Goal: Task Accomplishment & Management: Complete application form

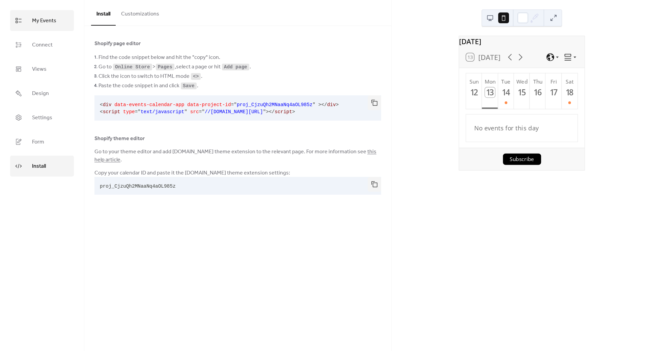
click at [38, 24] on span "My Events" at bounding box center [44, 21] width 24 height 11
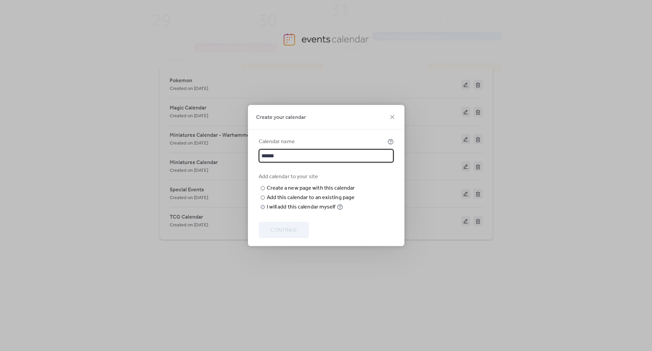
type input "******"
click at [278, 211] on div "I will add this calendar myself" at bounding box center [301, 207] width 69 height 8
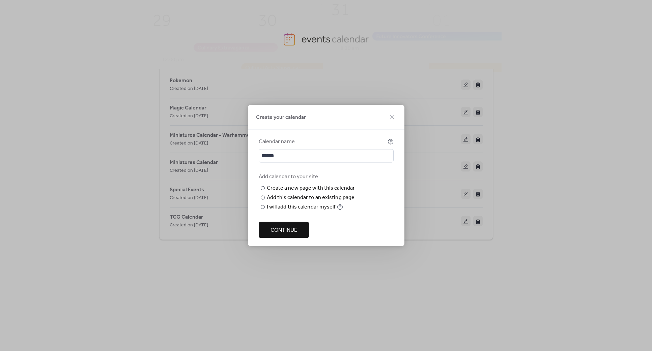
click at [280, 231] on span "Continue" at bounding box center [283, 231] width 27 height 8
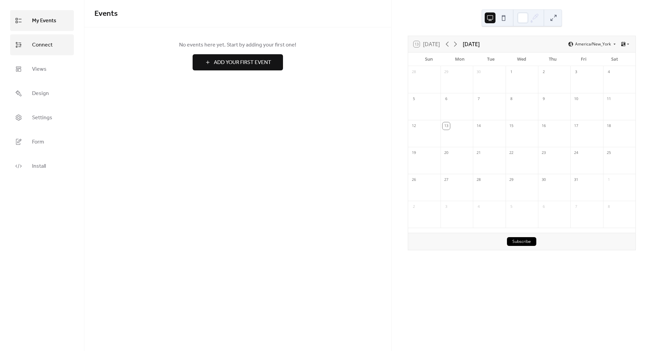
click at [42, 47] on span "Connect" at bounding box center [42, 45] width 21 height 11
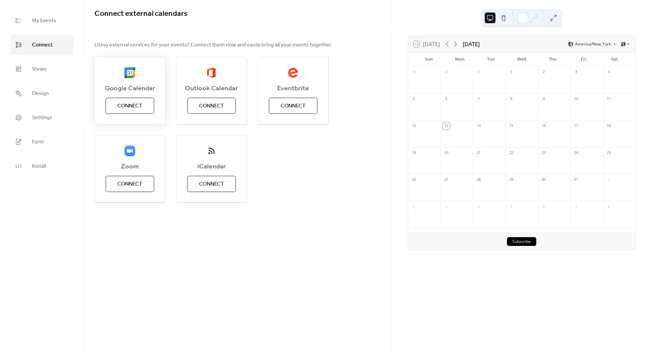
click at [127, 104] on span "Connect" at bounding box center [129, 106] width 25 height 8
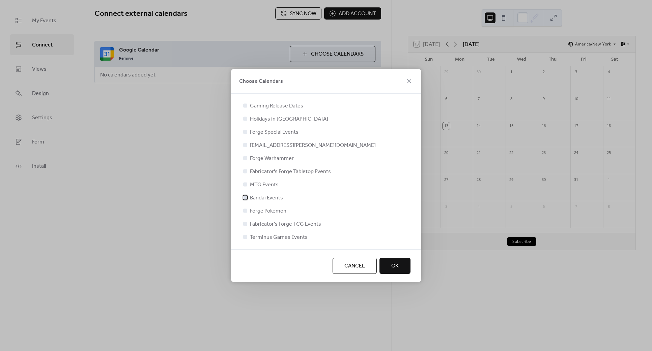
click at [269, 196] on span "Bandai Events" at bounding box center [266, 198] width 33 height 8
click at [386, 264] on button "OK" at bounding box center [394, 266] width 31 height 16
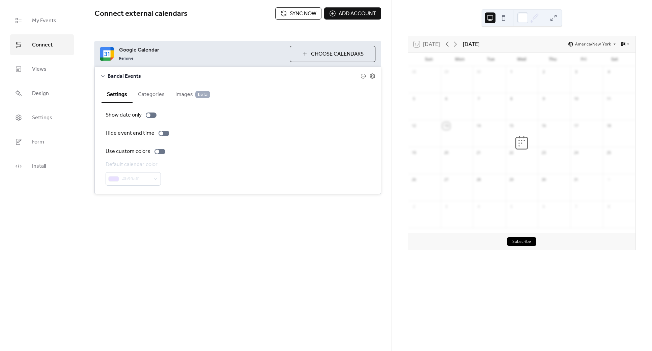
click at [307, 13] on span "Sync now" at bounding box center [303, 14] width 27 height 8
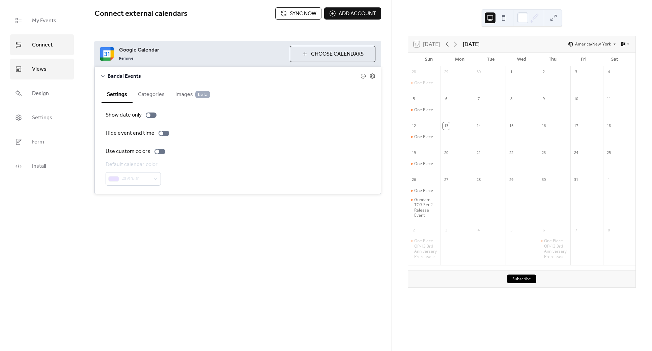
click at [49, 74] on link "Views" at bounding box center [42, 69] width 64 height 21
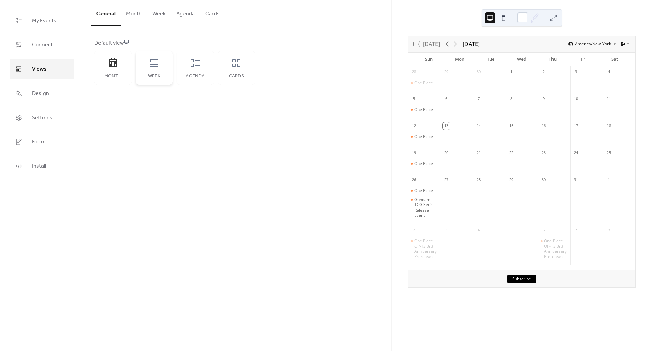
click at [151, 68] on icon at bounding box center [154, 63] width 11 height 11
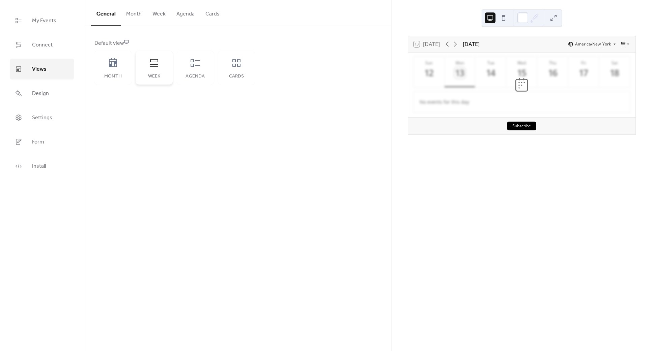
click at [151, 68] on icon at bounding box center [154, 63] width 11 height 11
click at [503, 16] on button at bounding box center [503, 17] width 11 height 11
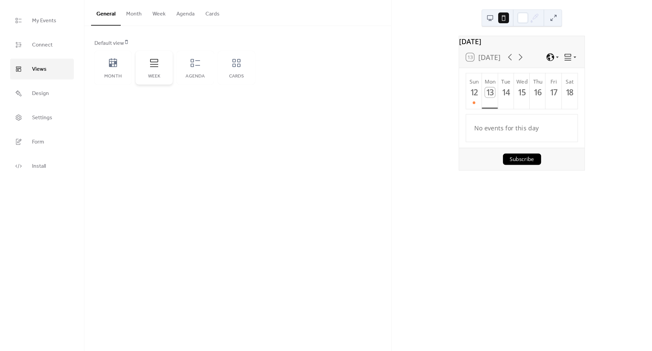
click at [154, 65] on icon at bounding box center [154, 63] width 11 height 11
click at [125, 14] on button "Month" at bounding box center [134, 12] width 26 height 25
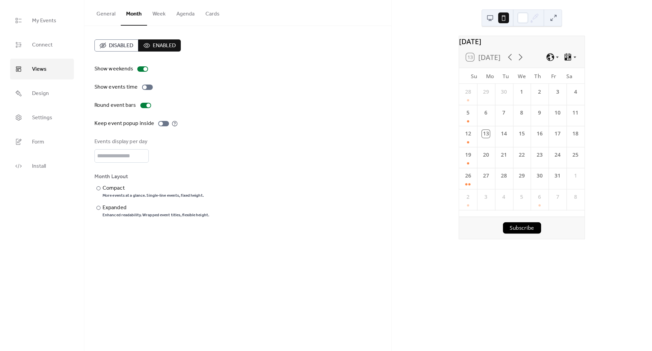
click at [157, 15] on button "Week" at bounding box center [159, 12] width 24 height 25
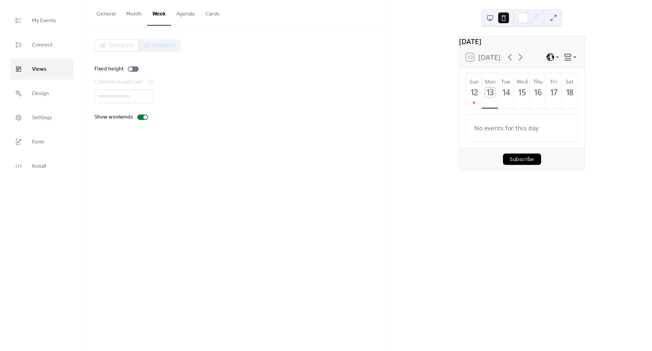
click at [155, 43] on div "Disabled Enabled" at bounding box center [137, 45] width 86 height 12
click at [131, 16] on button "Month" at bounding box center [134, 12] width 26 height 25
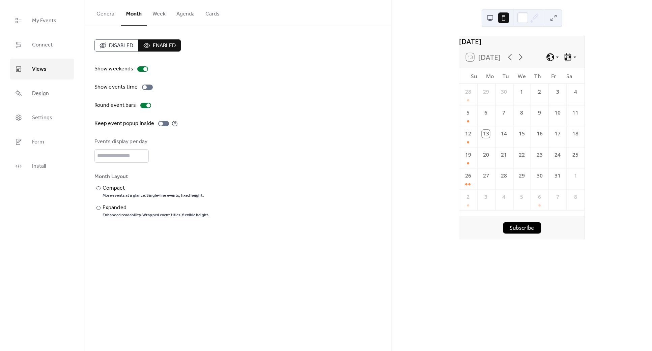
click at [113, 39] on button "Disabled" at bounding box center [116, 45] width 44 height 12
click at [154, 44] on span "Enabled" at bounding box center [164, 46] width 23 height 8
click at [156, 13] on button "Week" at bounding box center [159, 12] width 24 height 25
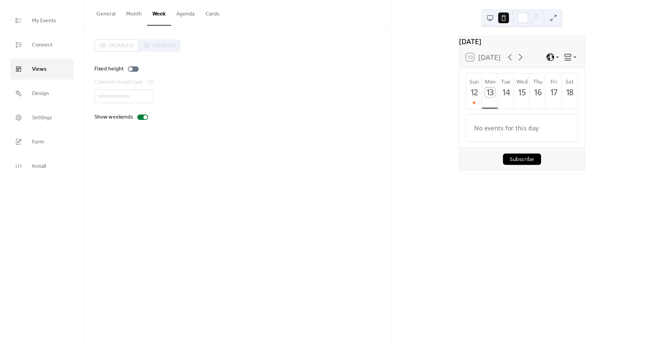
click at [160, 15] on button "Week" at bounding box center [159, 13] width 24 height 26
click at [177, 14] on button "Agenda" at bounding box center [185, 12] width 29 height 25
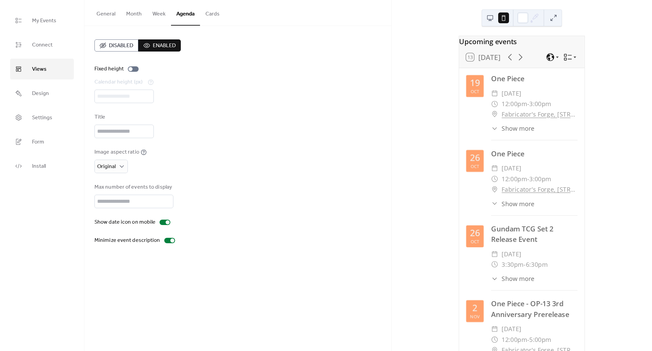
click at [118, 45] on span "Disabled" at bounding box center [121, 46] width 24 height 8
click at [203, 14] on button "Cards" at bounding box center [212, 12] width 25 height 25
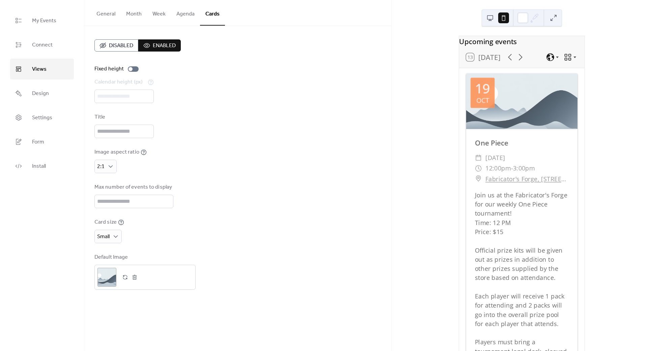
click at [119, 45] on span "Disabled" at bounding box center [121, 46] width 24 height 8
click at [131, 11] on button "Month" at bounding box center [134, 12] width 26 height 25
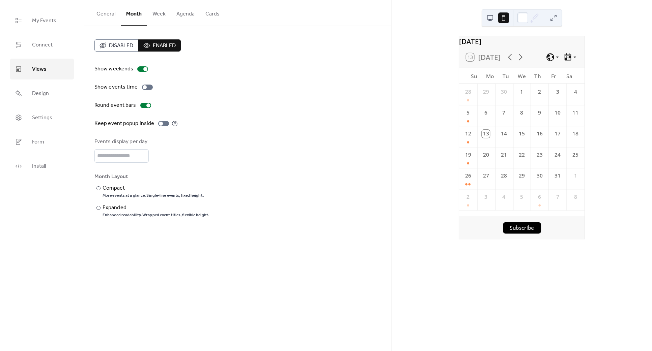
click at [491, 17] on button at bounding box center [490, 17] width 11 height 11
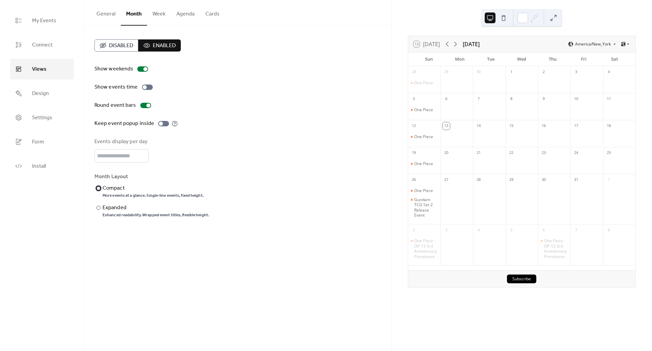
click at [100, 188] on div "​" at bounding box center [97, 188] width 7 height 8
click at [101, 207] on div "​" at bounding box center [97, 208] width 7 height 8
click at [99, 180] on div "Month Layout" at bounding box center [236, 177] width 285 height 8
click at [100, 189] on div at bounding box center [98, 188] width 4 height 4
click at [100, 209] on div "​" at bounding box center [97, 208] width 7 height 8
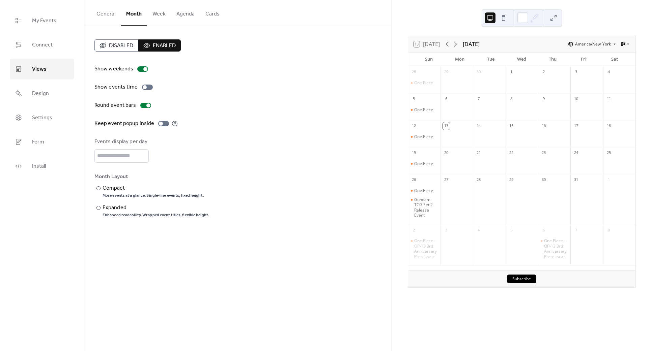
click at [505, 16] on button at bounding box center [503, 17] width 11 height 11
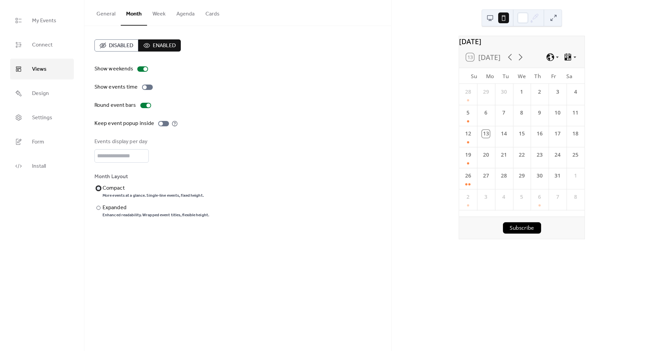
click at [99, 188] on div at bounding box center [98, 188] width 4 height 4
click at [99, 210] on div "​" at bounding box center [97, 208] width 7 height 8
click at [109, 12] on button "General" at bounding box center [106, 12] width 30 height 25
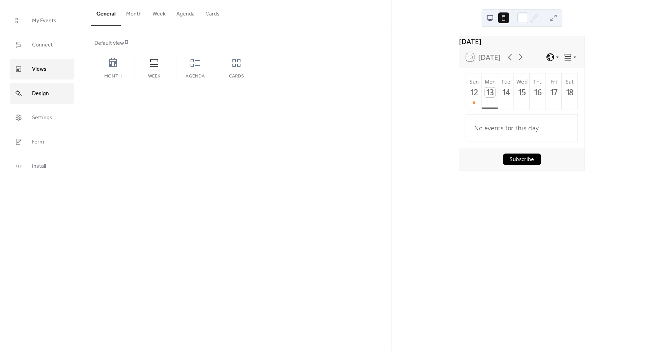
click at [39, 99] on span "Design" at bounding box center [40, 93] width 17 height 11
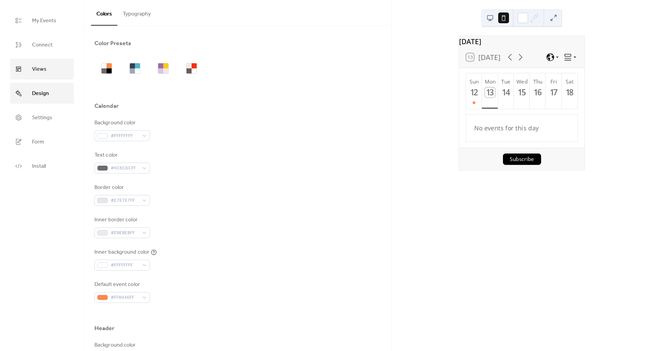
click at [44, 63] on link "Views" at bounding box center [42, 69] width 64 height 21
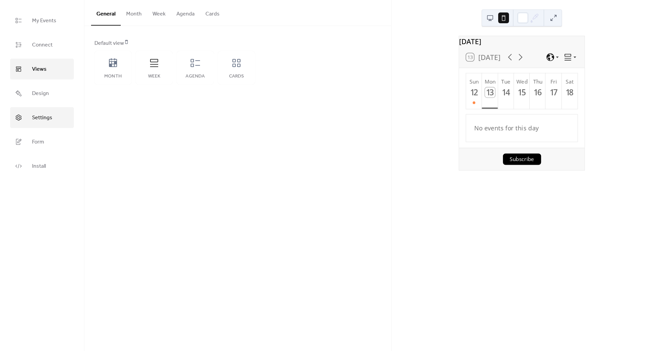
click at [40, 117] on span "Settings" at bounding box center [42, 118] width 20 height 11
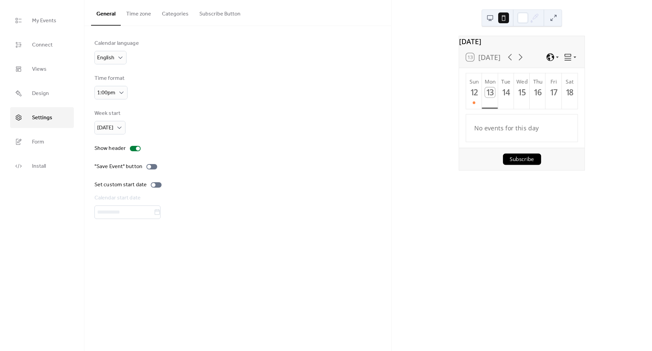
drag, startPoint x: 42, startPoint y: 64, endPoint x: 44, endPoint y: 57, distance: 7.5
click at [42, 64] on span "Views" at bounding box center [39, 69] width 15 height 11
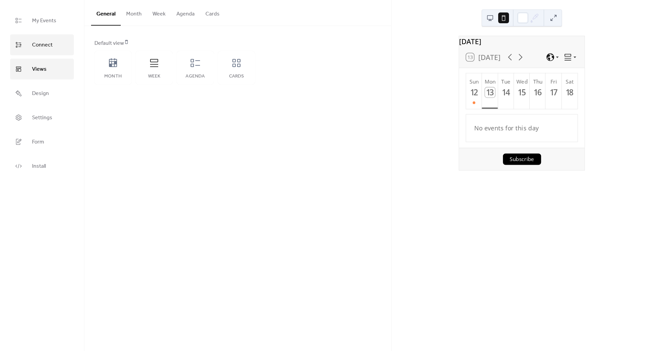
click at [45, 45] on span "Connect" at bounding box center [42, 45] width 21 height 11
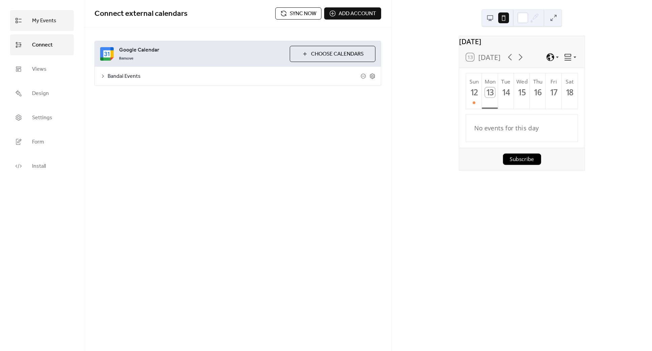
click at [40, 24] on span "My Events" at bounding box center [44, 21] width 24 height 11
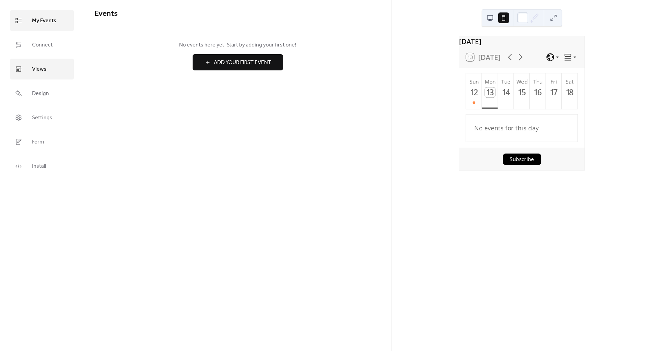
click at [37, 73] on span "Views" at bounding box center [39, 69] width 15 height 11
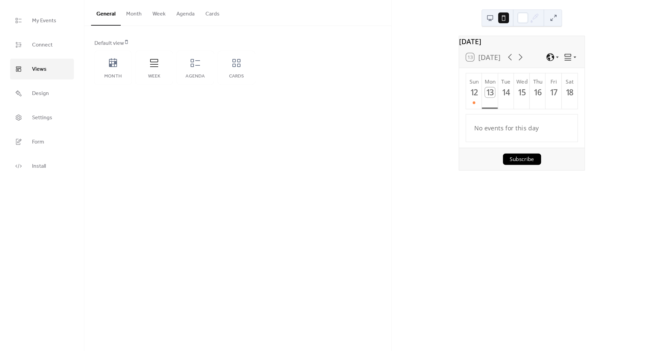
click at [130, 19] on button "Month" at bounding box center [134, 12] width 26 height 25
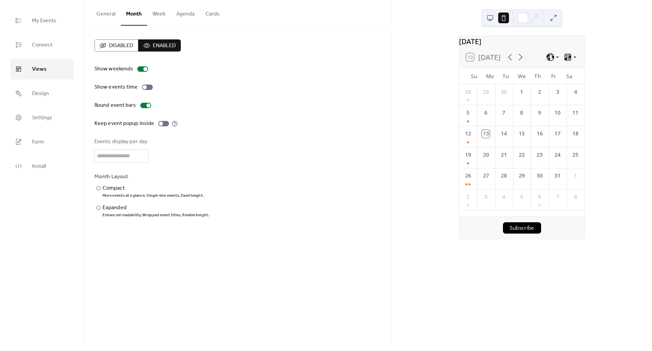
click at [153, 15] on button "Week" at bounding box center [159, 12] width 24 height 25
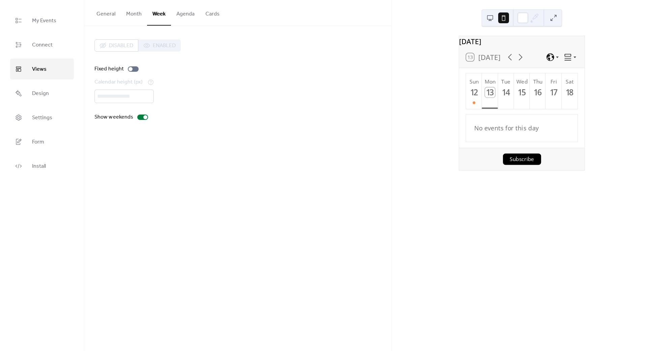
click at [137, 15] on button "Month" at bounding box center [134, 12] width 26 height 25
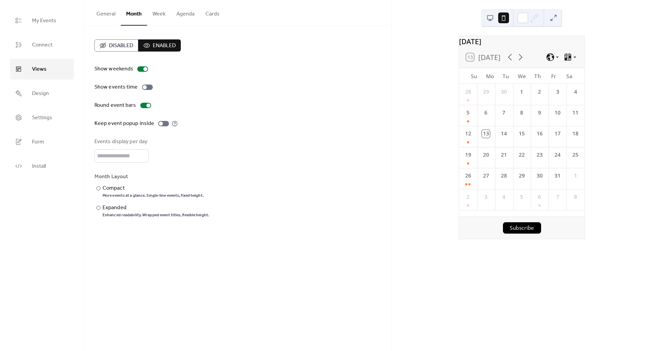
click at [158, 13] on button "Week" at bounding box center [159, 12] width 24 height 25
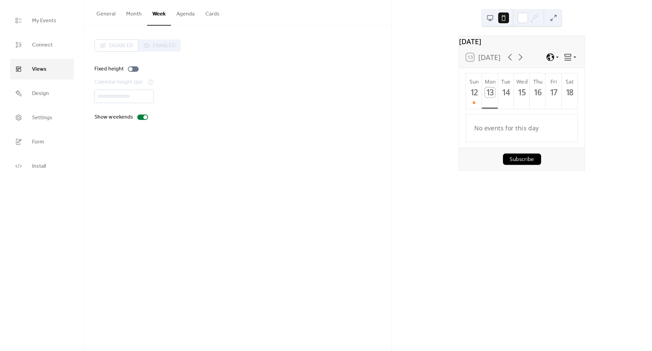
click at [489, 15] on button at bounding box center [490, 17] width 11 height 11
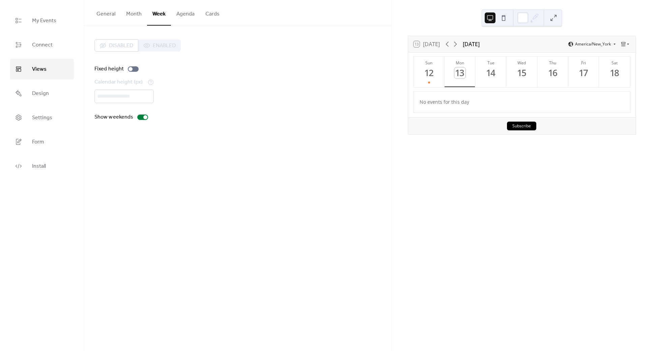
click at [112, 14] on button "General" at bounding box center [106, 12] width 30 height 25
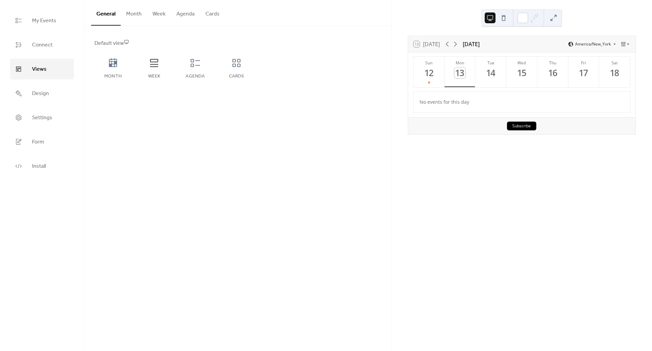
click at [138, 13] on button "Month" at bounding box center [134, 12] width 26 height 25
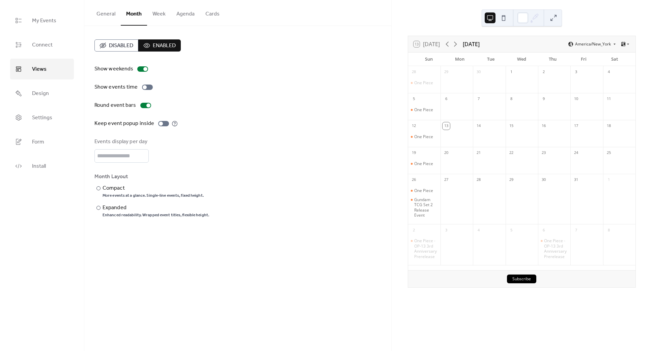
click at [151, 11] on button "Week" at bounding box center [159, 12] width 24 height 25
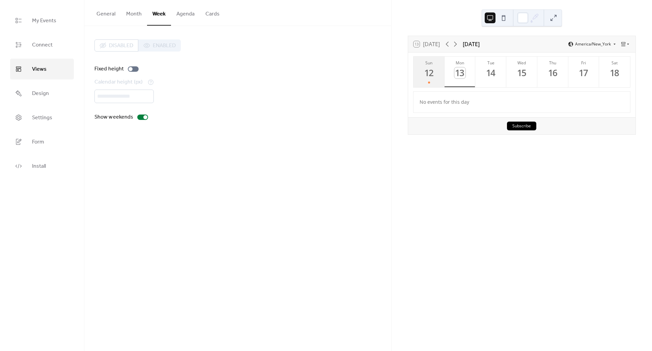
click at [426, 70] on div "12" at bounding box center [428, 72] width 11 height 11
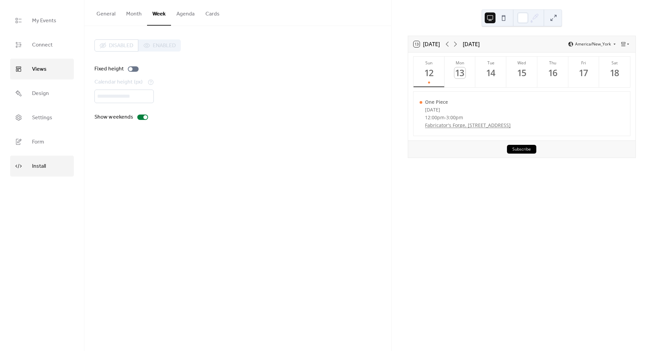
drag, startPoint x: 39, startPoint y: 167, endPoint x: 46, endPoint y: 167, distance: 6.4
click at [39, 167] on span "Install" at bounding box center [39, 166] width 14 height 11
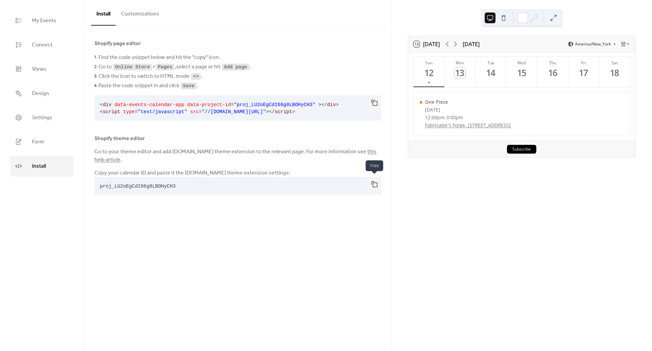
click at [373, 182] on button "button" at bounding box center [374, 184] width 13 height 15
click at [38, 70] on span "Views" at bounding box center [39, 69] width 15 height 11
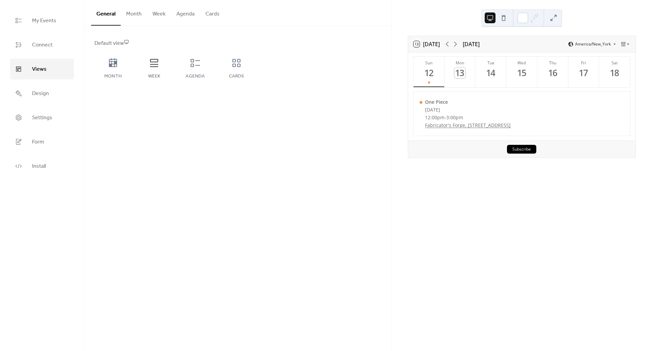
click at [155, 13] on button "Week" at bounding box center [159, 12] width 24 height 25
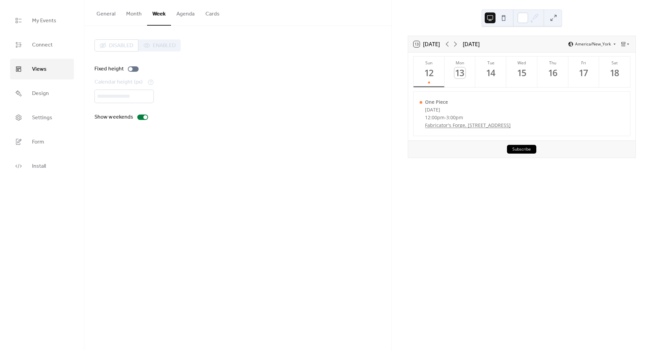
click at [502, 15] on button at bounding box center [503, 17] width 11 height 11
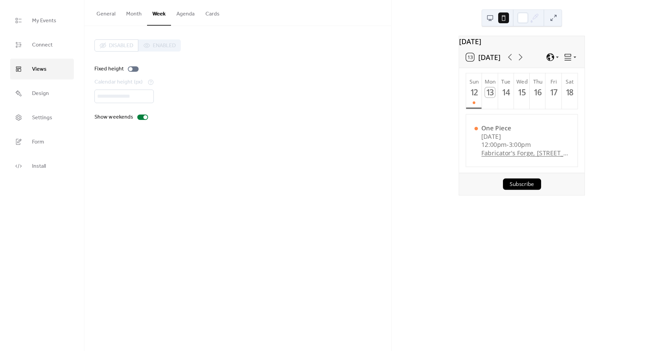
click at [494, 19] on button at bounding box center [490, 17] width 11 height 11
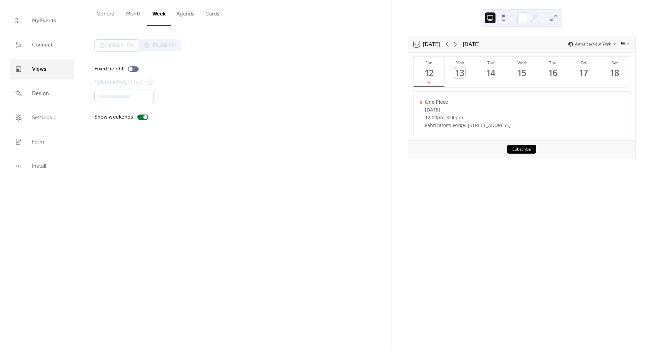
click at [456, 42] on icon at bounding box center [455, 44] width 8 height 8
click at [431, 72] on div "19" at bounding box center [428, 72] width 11 height 11
click at [43, 46] on span "Connect" at bounding box center [42, 45] width 21 height 11
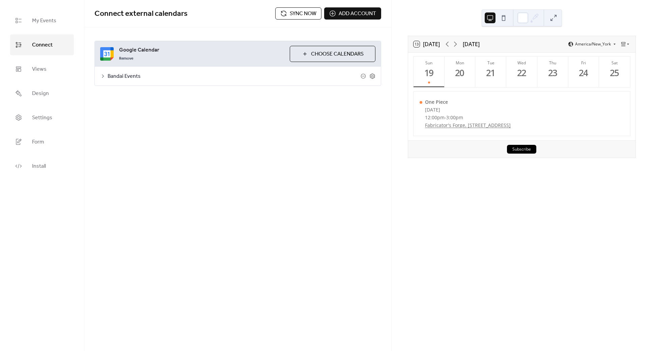
click at [103, 75] on icon at bounding box center [102, 76] width 5 height 5
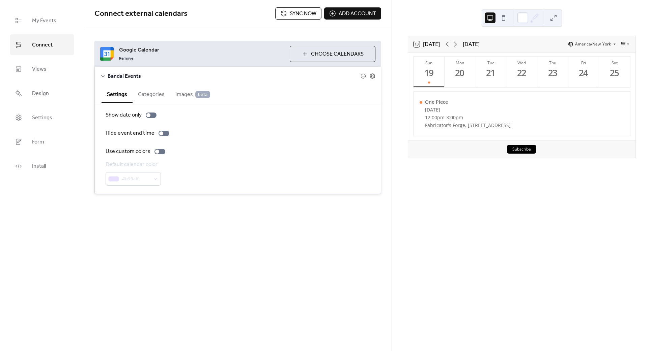
click at [153, 97] on button "Categories" at bounding box center [151, 94] width 37 height 17
click at [116, 93] on button "Settings" at bounding box center [117, 94] width 31 height 17
click at [54, 23] on span "My Events" at bounding box center [44, 21] width 24 height 11
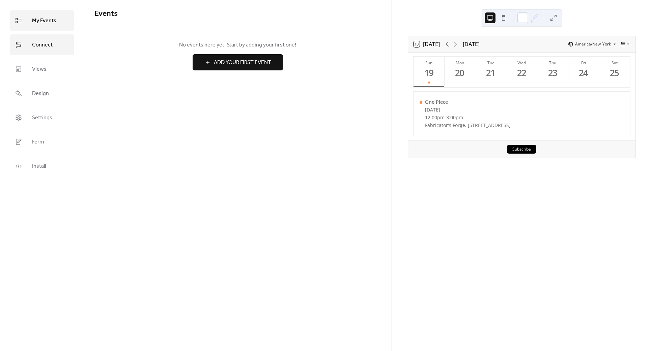
click at [42, 43] on span "Connect" at bounding box center [42, 45] width 21 height 11
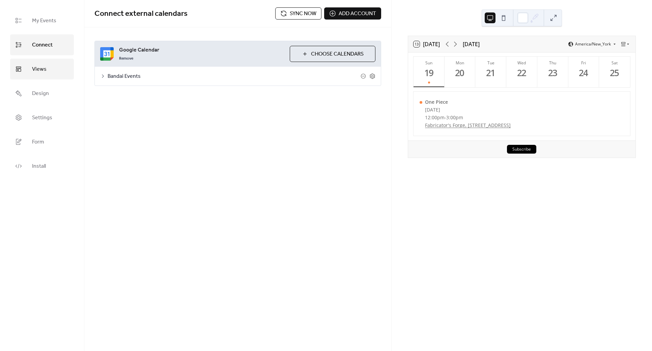
click at [36, 65] on span "Views" at bounding box center [39, 69] width 15 height 11
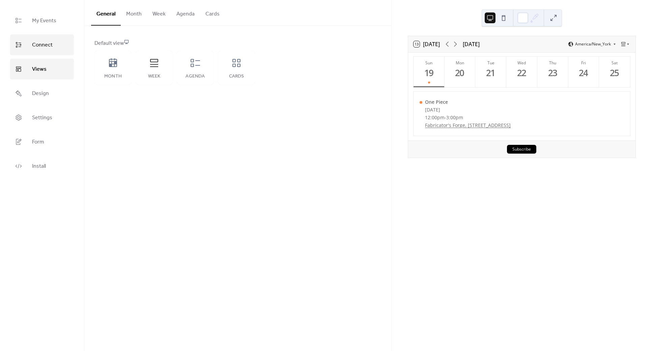
click at [40, 45] on span "Connect" at bounding box center [42, 45] width 21 height 11
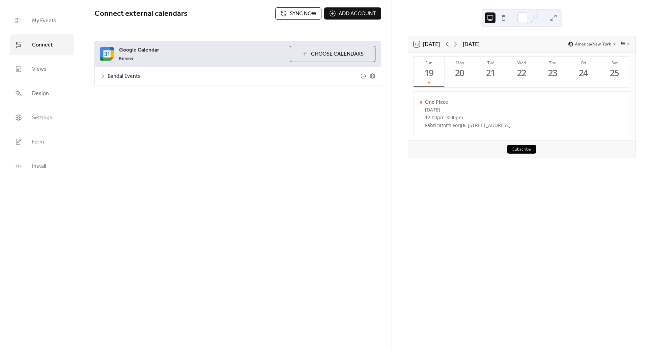
drag, startPoint x: 502, startPoint y: 192, endPoint x: 499, endPoint y: 179, distance: 12.6
click at [502, 192] on div "13 Today October 2025 America/New_York Sun 19 Mon 20 Tue 21 Wed 22 Thu 23 Fri 2…" at bounding box center [522, 175] width 260 height 351
click at [309, 12] on span "Sync now" at bounding box center [303, 14] width 27 height 8
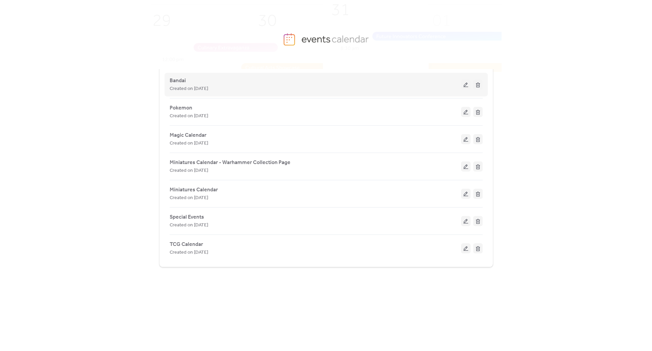
click at [240, 83] on div "Bandai Created on 13-Oct-2025" at bounding box center [315, 85] width 291 height 16
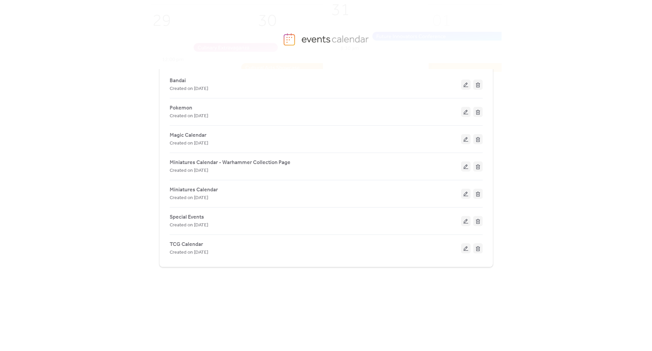
click at [462, 85] on button at bounding box center [465, 85] width 9 height 10
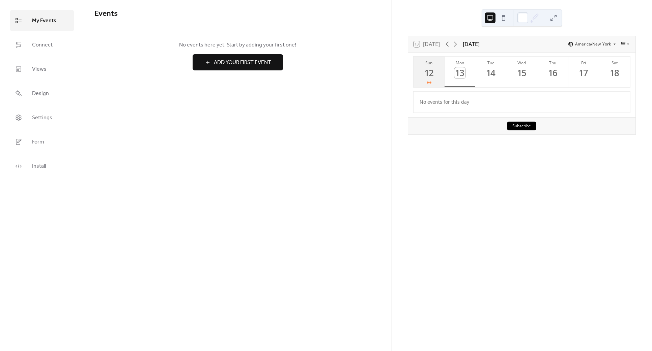
click at [429, 74] on div "12" at bounding box center [428, 72] width 11 height 11
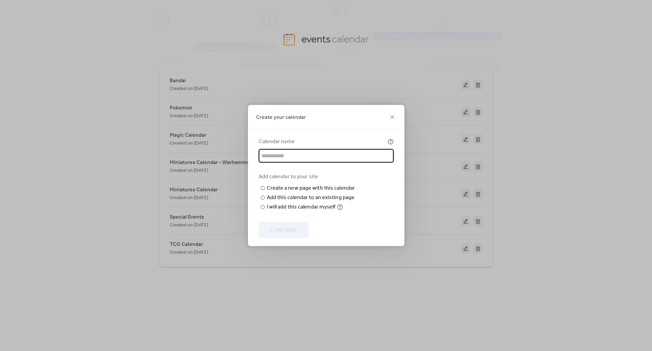
click at [281, 149] on input "text" at bounding box center [326, 155] width 135 height 13
type input "**********"
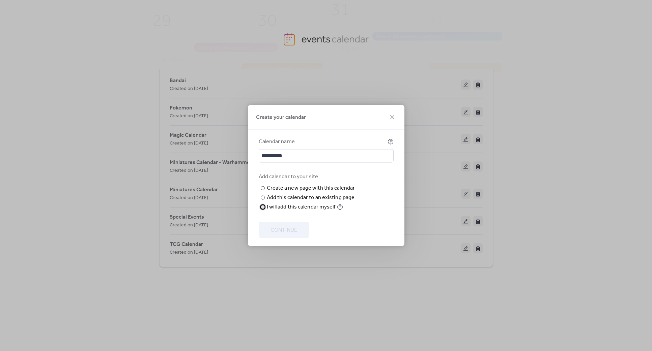
click at [268, 211] on div "I will add this calendar myself" at bounding box center [301, 207] width 69 height 8
click at [278, 229] on span "Continue" at bounding box center [283, 231] width 27 height 8
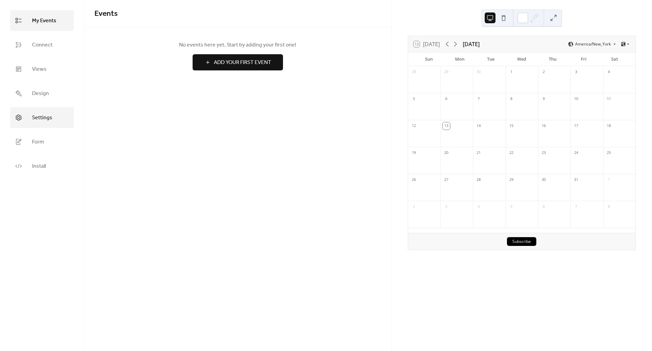
click at [47, 116] on span "Settings" at bounding box center [42, 118] width 20 height 11
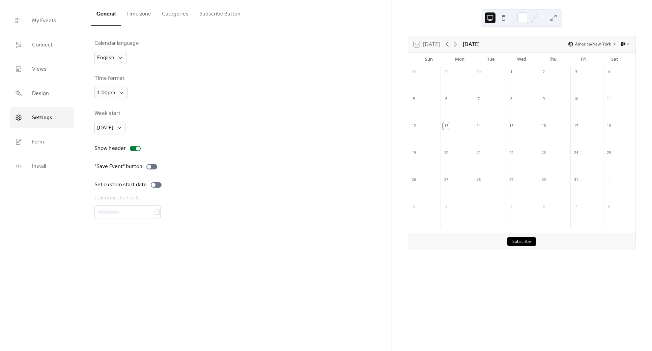
click at [175, 20] on button "Categories" at bounding box center [174, 12] width 37 height 25
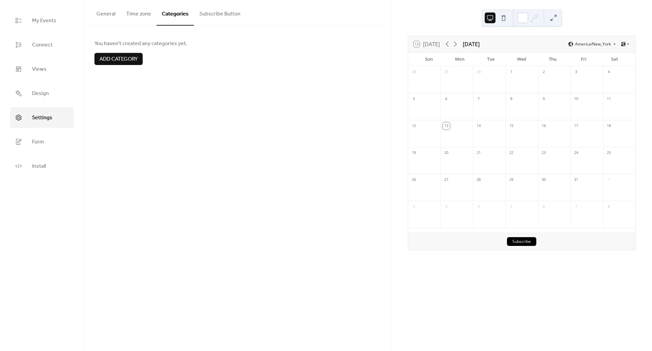
click at [125, 55] on span "Add category" at bounding box center [118, 59] width 38 height 8
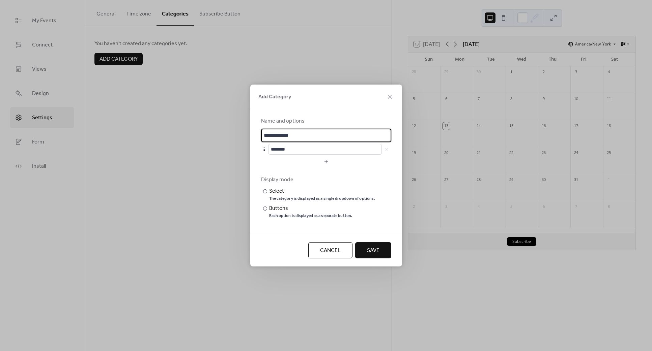
scroll to position [1, 0]
drag, startPoint x: 300, startPoint y: 136, endPoint x: 238, endPoint y: 143, distance: 62.5
click at [238, 143] on div "**********" at bounding box center [326, 175] width 652 height 351
type input "*********"
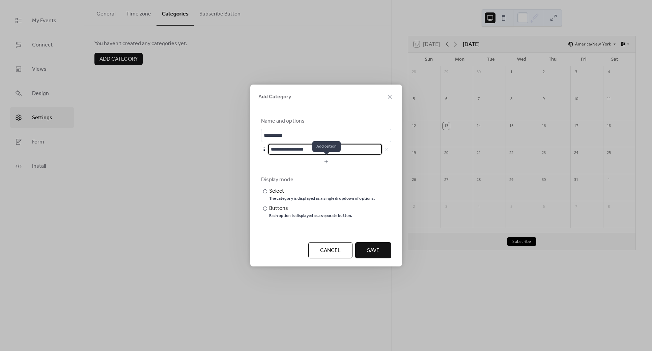
type input "**********"
click at [322, 163] on button "button" at bounding box center [326, 161] width 130 height 11
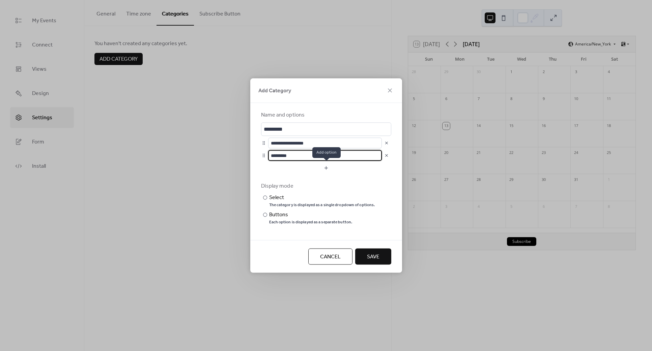
type input "*********"
click at [329, 169] on button "button" at bounding box center [326, 168] width 130 height 11
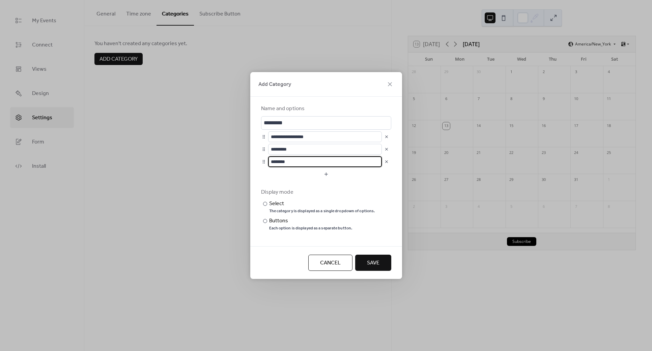
drag, startPoint x: 293, startPoint y: 162, endPoint x: 269, endPoint y: 161, distance: 23.9
click at [269, 161] on input "********" at bounding box center [325, 161] width 114 height 11
type input "*******"
click at [368, 257] on button "Save" at bounding box center [373, 263] width 36 height 16
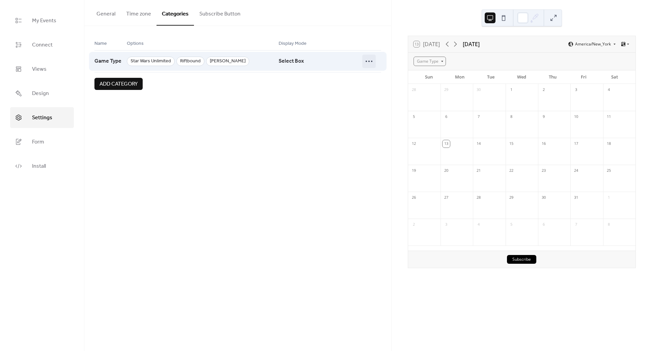
click at [363, 59] on div at bounding box center [368, 61] width 13 height 13
click at [280, 116] on div "General Time zone Categories Subscribe Button Calendar language English Time fo…" at bounding box center [237, 175] width 307 height 351
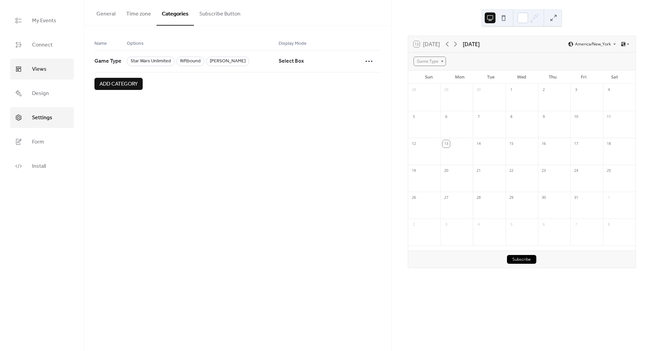
click at [34, 66] on span "Views" at bounding box center [39, 69] width 15 height 11
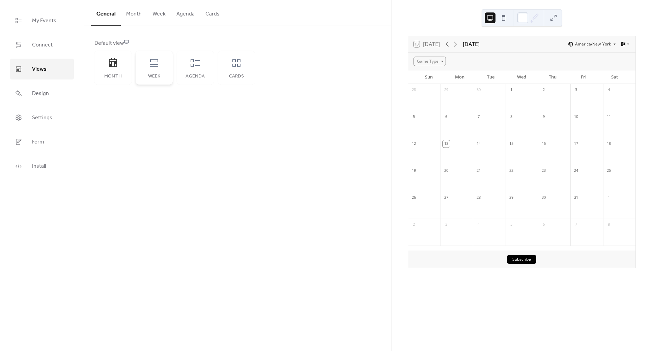
click at [156, 66] on icon at bounding box center [154, 63] width 8 height 8
click at [151, 64] on icon at bounding box center [154, 63] width 11 height 11
click at [505, 16] on button at bounding box center [503, 17] width 11 height 11
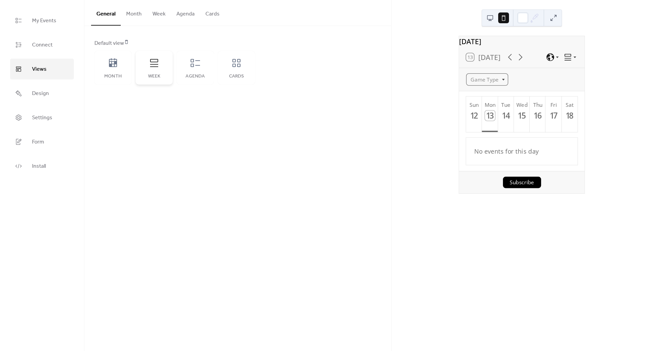
click at [159, 64] on div "Week" at bounding box center [154, 68] width 37 height 34
click at [159, 64] on icon at bounding box center [154, 63] width 11 height 11
click at [154, 13] on button "Week" at bounding box center [159, 12] width 24 height 25
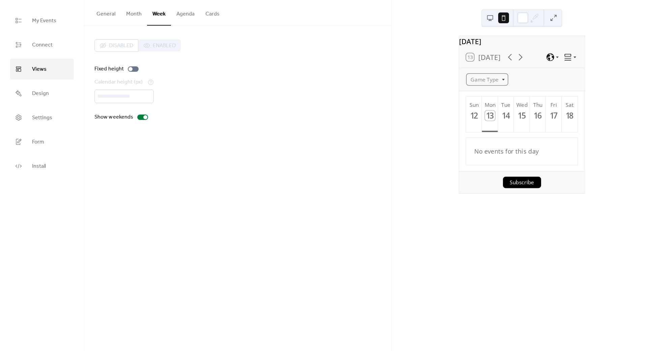
click at [183, 14] on button "Agenda" at bounding box center [185, 12] width 29 height 25
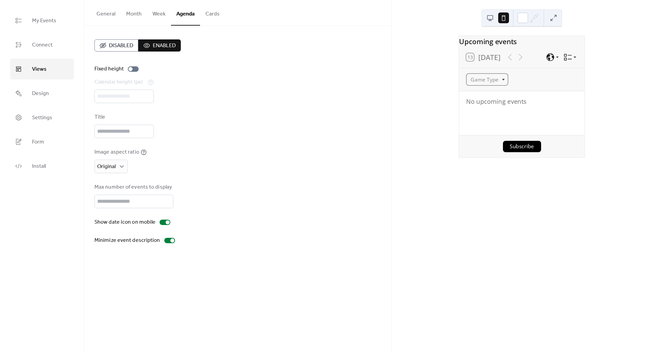
click at [126, 47] on span "Disabled" at bounding box center [121, 46] width 24 height 8
click at [206, 11] on button "Cards" at bounding box center [212, 12] width 25 height 25
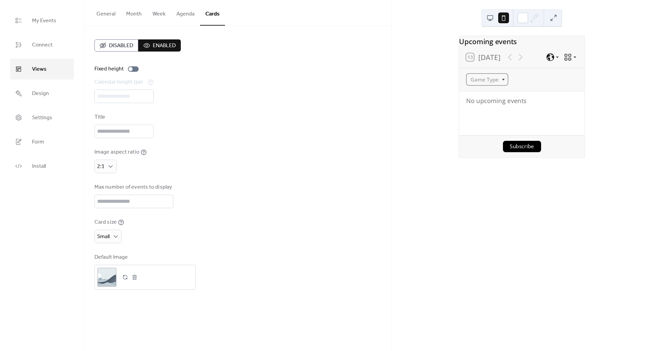
click at [125, 45] on span "Disabled" at bounding box center [121, 46] width 24 height 8
click at [491, 16] on button at bounding box center [490, 17] width 11 height 11
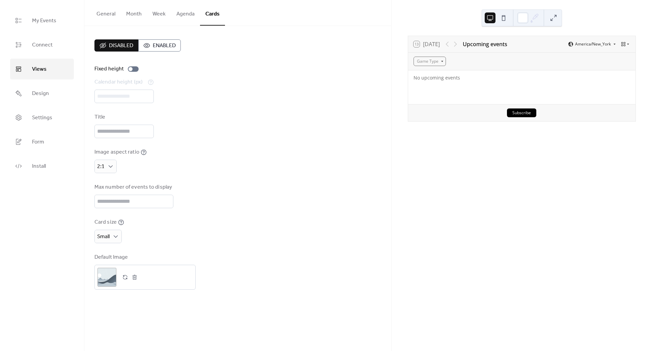
click at [113, 43] on span "Disabled" at bounding box center [121, 46] width 24 height 8
click at [185, 12] on button "Agenda" at bounding box center [185, 12] width 29 height 25
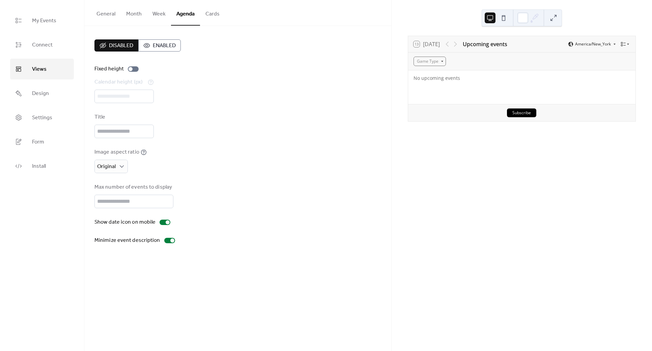
click at [159, 16] on button "Week" at bounding box center [159, 12] width 24 height 25
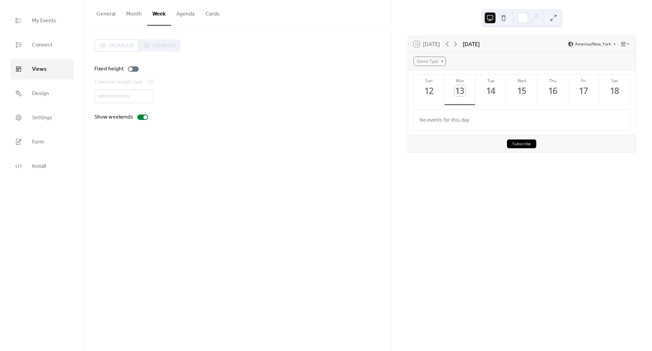
click at [136, 16] on button "Month" at bounding box center [134, 12] width 26 height 25
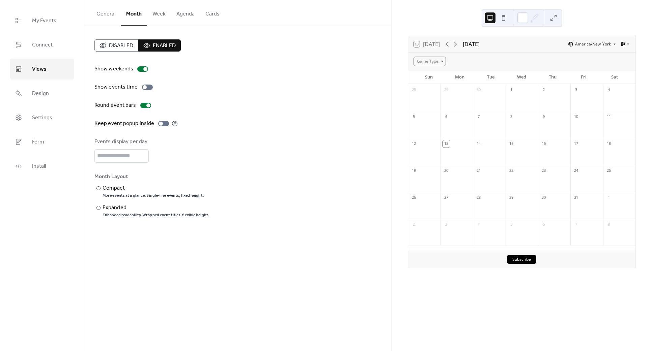
click at [154, 12] on button "Week" at bounding box center [159, 12] width 24 height 25
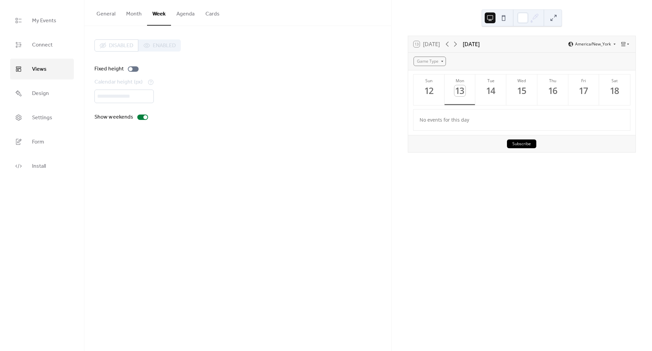
click at [135, 16] on button "Month" at bounding box center [134, 12] width 26 height 25
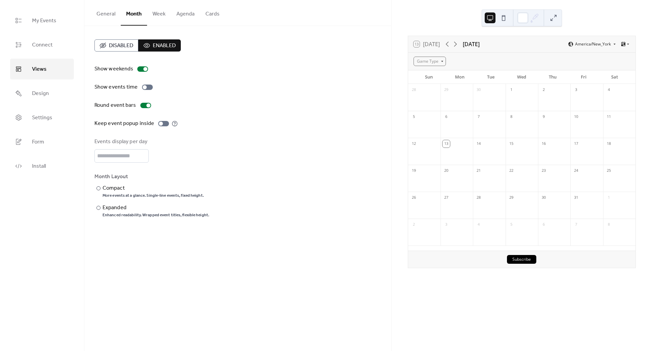
click at [110, 10] on button "General" at bounding box center [106, 12] width 30 height 25
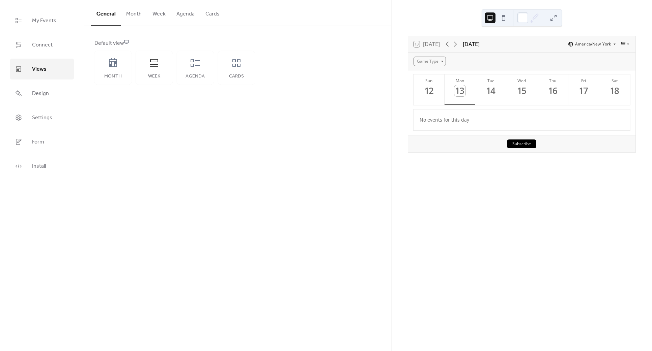
click at [132, 13] on button "Month" at bounding box center [134, 12] width 26 height 25
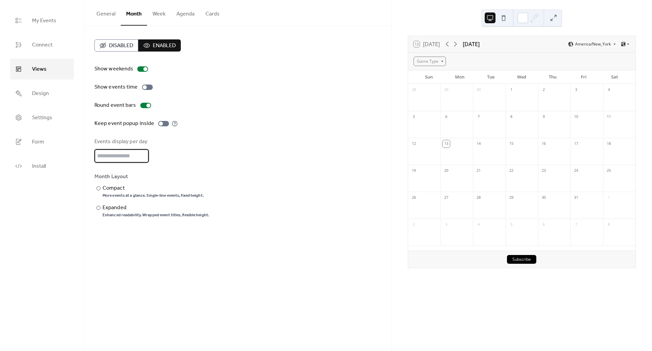
drag, startPoint x: 108, startPoint y: 154, endPoint x: 87, endPoint y: 154, distance: 21.2
click at [87, 154] on div "Disabled Enabled Show weekends Show events time Round event bars Keep event pop…" at bounding box center [237, 129] width 307 height 206
drag, startPoint x: 110, startPoint y: 152, endPoint x: 88, endPoint y: 152, distance: 22.6
click at [88, 152] on div "Disabled Enabled Show weekends Show events time Round event bars Keep event pop…" at bounding box center [237, 129] width 307 height 206
type input "*"
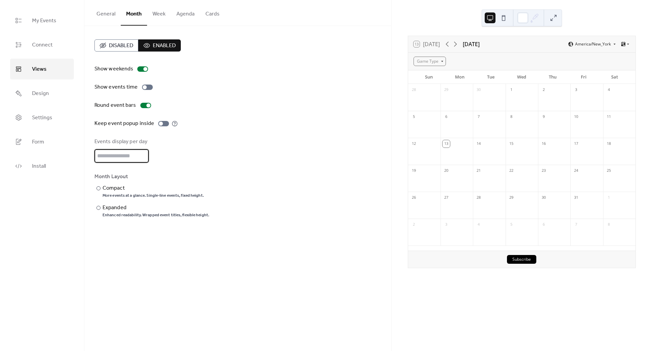
click at [152, 250] on div "General Month Week Agenda Cards Default view Month Week Agenda Cards Disabled E…" at bounding box center [237, 175] width 307 height 351
click at [152, 13] on button "Week" at bounding box center [159, 12] width 24 height 25
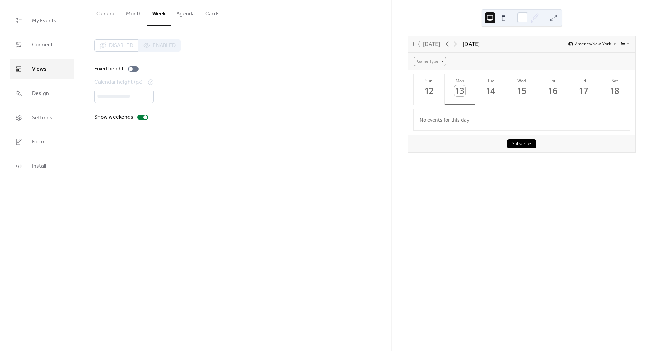
click at [96, 13] on button "General" at bounding box center [106, 12] width 30 height 25
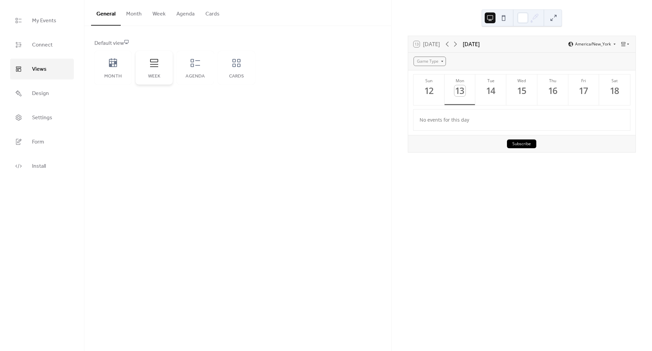
click at [155, 67] on icon at bounding box center [154, 63] width 11 height 11
click at [33, 98] on span "Design" at bounding box center [40, 93] width 17 height 11
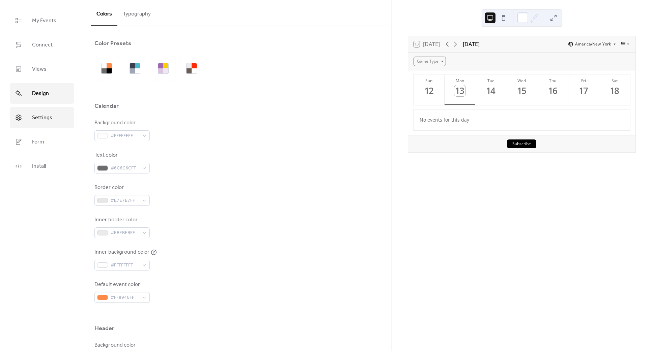
click at [45, 116] on span "Settings" at bounding box center [42, 118] width 20 height 11
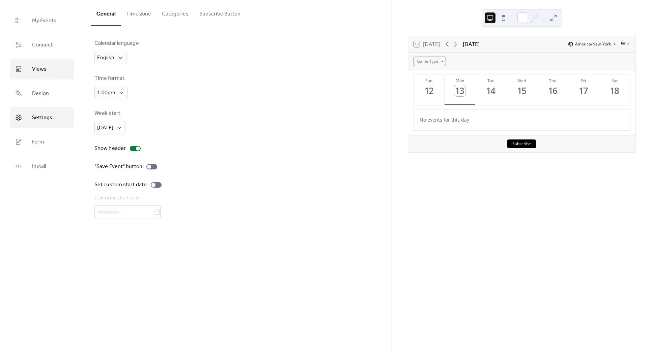
click at [46, 67] on link "Views" at bounding box center [42, 69] width 64 height 21
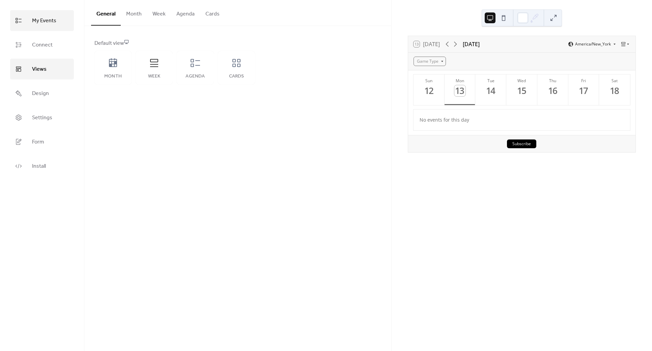
click at [45, 25] on span "My Events" at bounding box center [44, 21] width 24 height 11
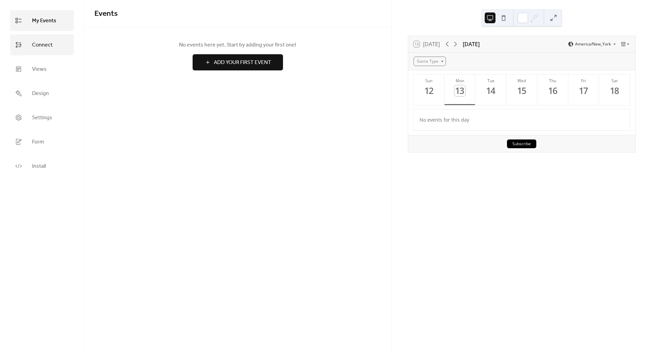
click at [43, 45] on span "Connect" at bounding box center [42, 45] width 21 height 11
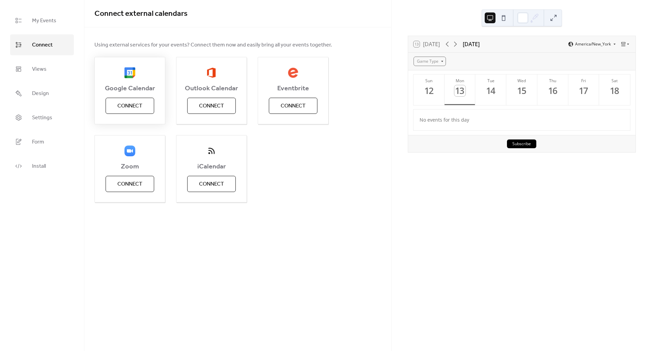
click at [124, 106] on span "Connect" at bounding box center [129, 106] width 25 height 8
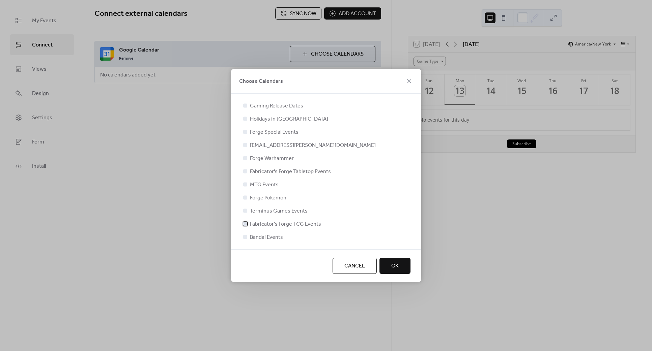
click at [273, 223] on span "Fabricator's Forge TCG Events" at bounding box center [285, 225] width 71 height 8
click at [387, 266] on button "OK" at bounding box center [394, 266] width 31 height 16
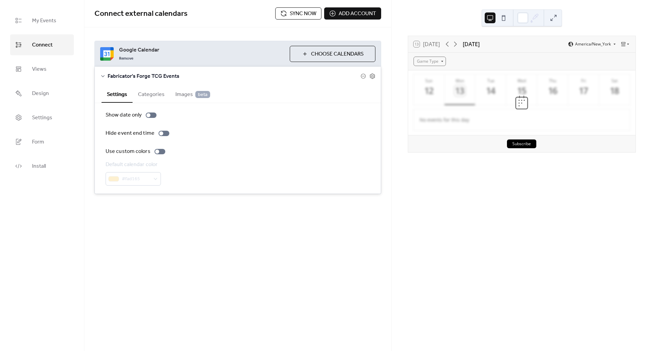
click at [156, 94] on button "Categories" at bounding box center [151, 94] width 37 height 17
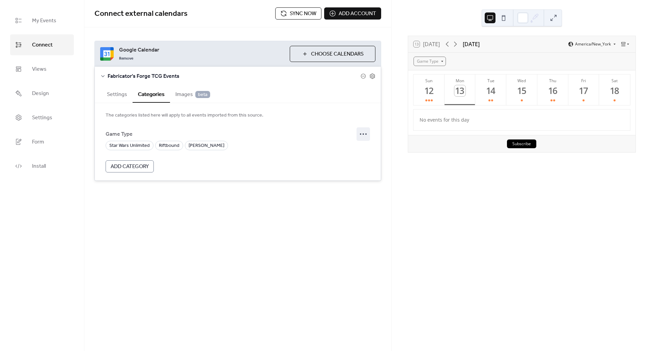
click at [367, 134] on icon at bounding box center [363, 134] width 11 height 11
click at [252, 157] on form "Game Type Star Wars Unlimited Riftbound Lorcana Add Category" at bounding box center [238, 149] width 264 height 45
click at [293, 17] on span "Sync now" at bounding box center [303, 14] width 27 height 8
click at [551, 95] on div "16" at bounding box center [552, 90] width 11 height 11
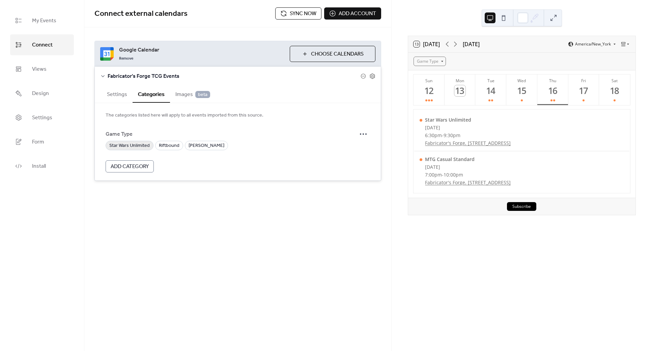
click at [129, 145] on span "Star Wars Unlimited" at bounding box center [129, 146] width 40 height 8
click at [172, 144] on span "Riftbound" at bounding box center [169, 146] width 21 height 8
click at [172, 146] on span "Riftbound" at bounding box center [169, 146] width 21 height 8
click at [373, 77] on icon at bounding box center [372, 76] width 6 height 6
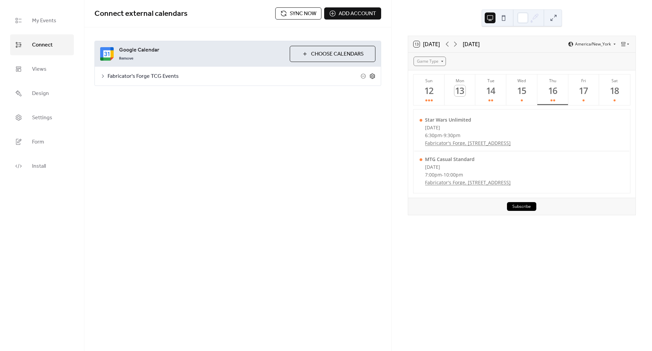
click at [372, 78] on icon at bounding box center [372, 76] width 5 height 5
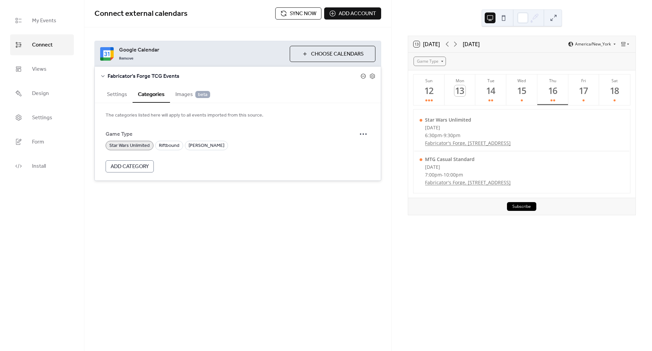
click at [365, 75] on icon at bounding box center [363, 76] width 5 height 5
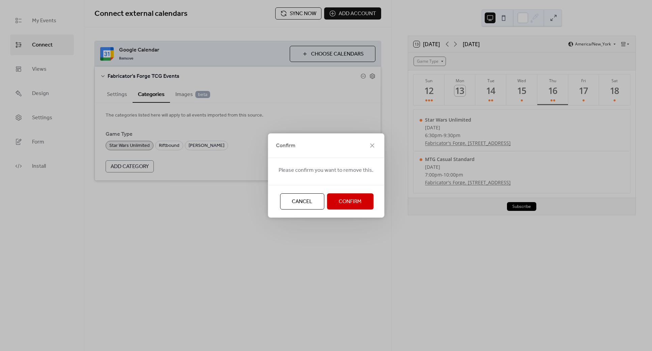
click at [352, 202] on span "Confirm" at bounding box center [350, 202] width 23 height 8
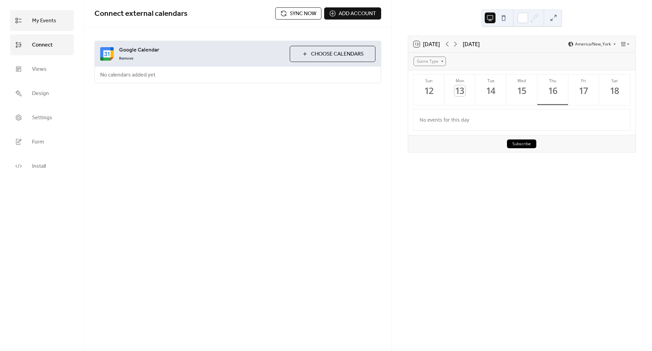
click at [44, 24] on span "My Events" at bounding box center [44, 21] width 24 height 11
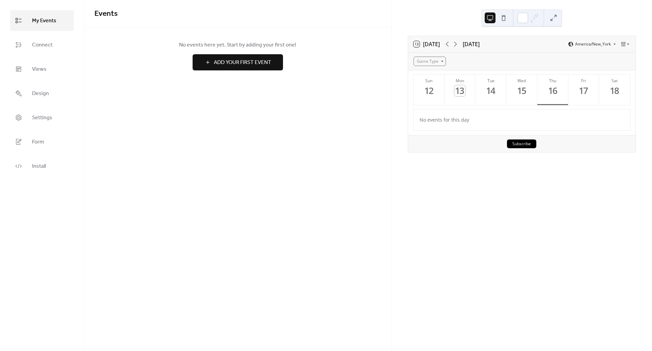
click at [225, 63] on span "Add Your First Event" at bounding box center [242, 63] width 57 height 8
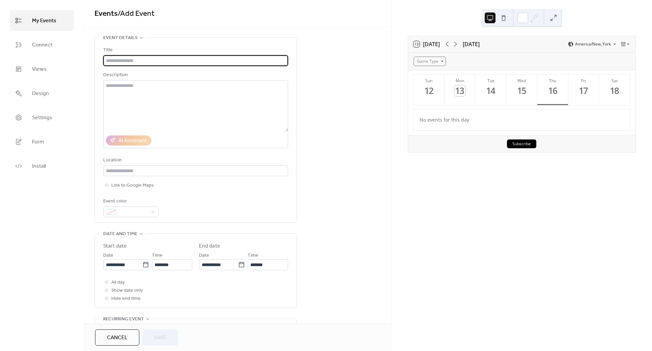
click at [133, 59] on input "text" at bounding box center [195, 60] width 185 height 11
type input "**********"
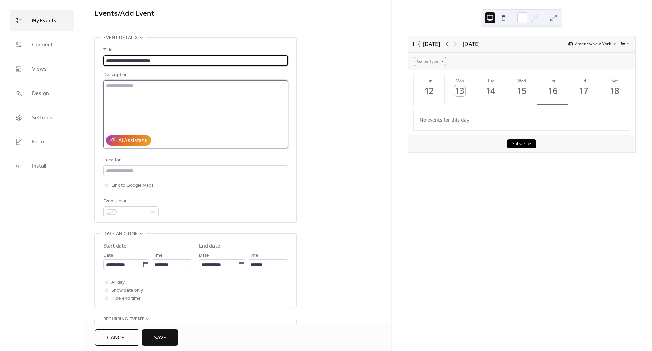
click at [134, 87] on textarea at bounding box center [195, 105] width 185 height 51
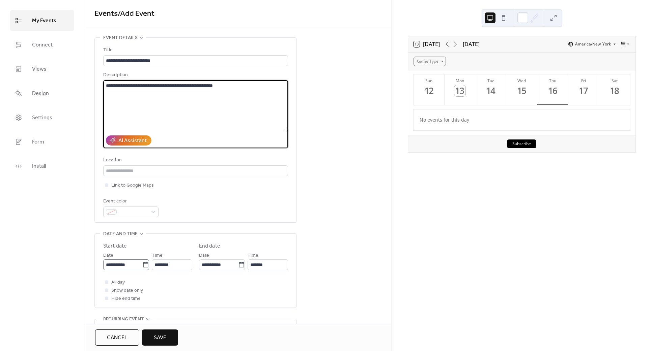
type textarea "**********"
click at [121, 266] on input "**********" at bounding box center [122, 265] width 39 height 11
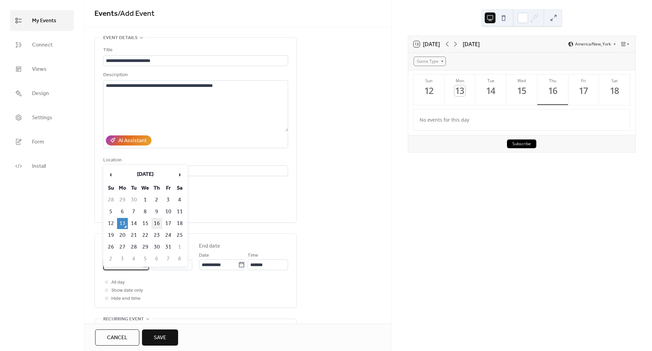
click at [156, 224] on td "16" at bounding box center [156, 223] width 11 height 11
type input "**********"
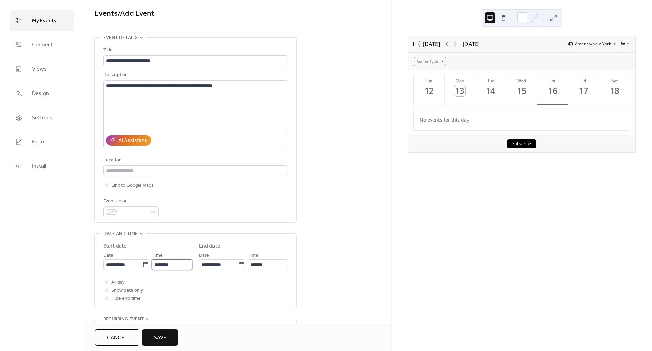
click at [156, 265] on input "********" at bounding box center [172, 265] width 40 height 11
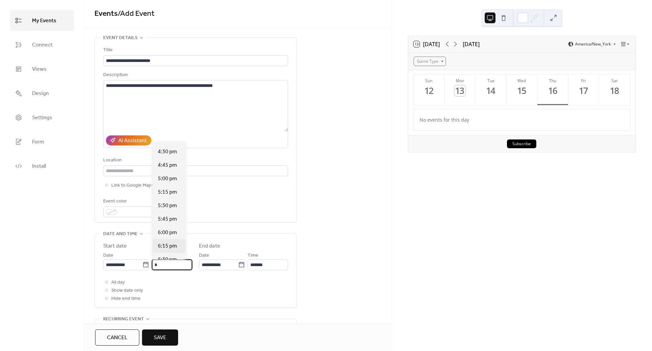
scroll to position [906, 0]
click at [167, 240] on span "6:30 pm" at bounding box center [167, 241] width 19 height 8
type input "*******"
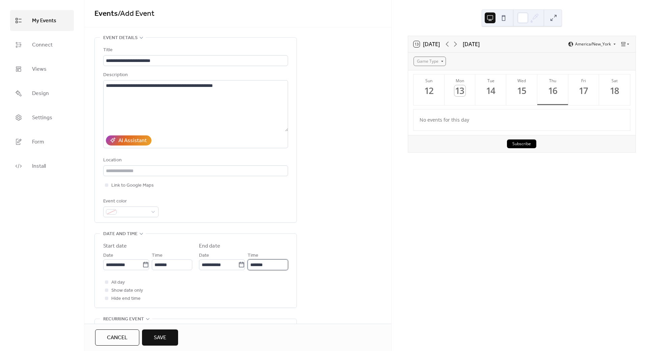
click at [252, 262] on input "*******" at bounding box center [268, 265] width 40 height 11
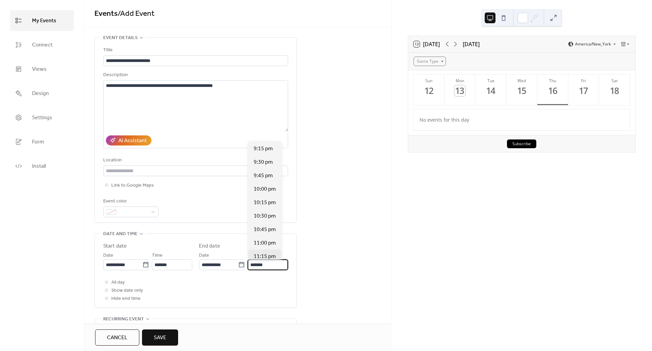
scroll to position [165, 0]
click at [260, 158] on span "10:00 pm" at bounding box center [265, 159] width 22 height 8
type input "********"
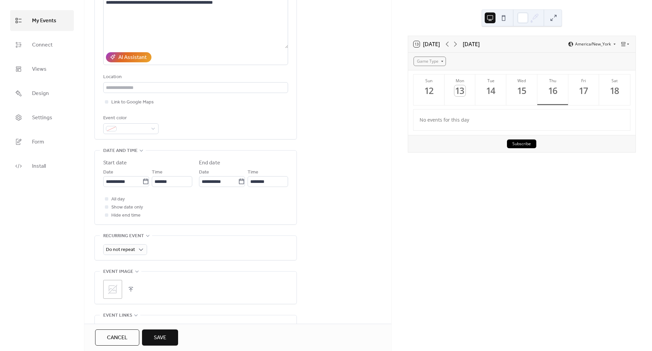
scroll to position [92, 0]
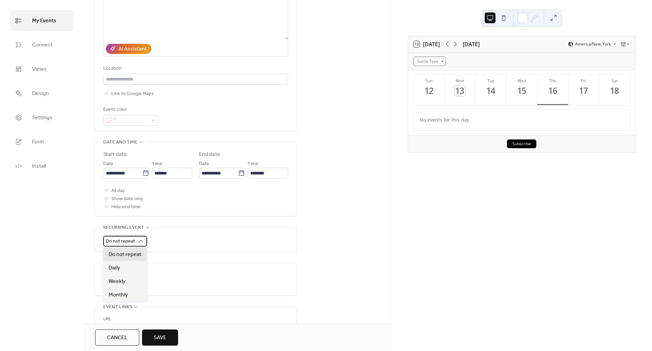
click at [119, 242] on span "Do not repeat" at bounding box center [120, 241] width 29 height 9
click at [122, 280] on span "Weekly" at bounding box center [117, 282] width 17 height 8
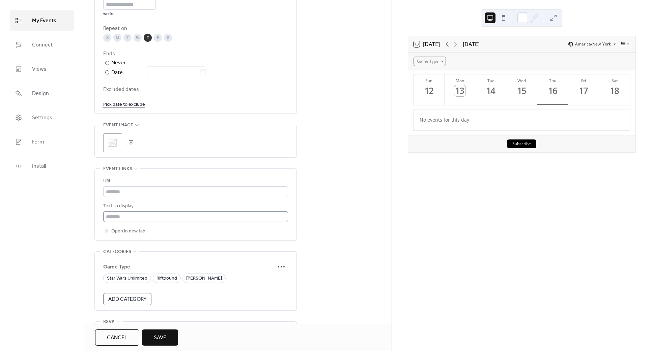
scroll to position [368, 0]
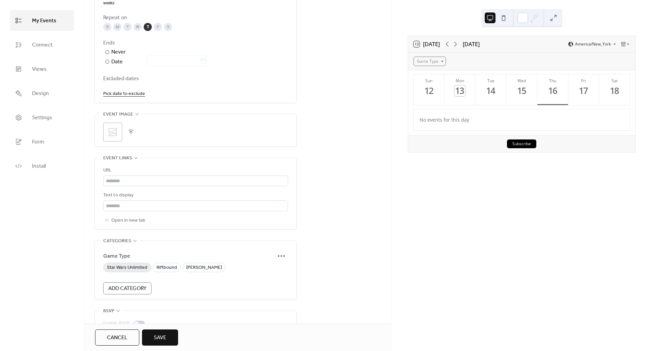
click at [136, 268] on span "Star Wars Unlimited" at bounding box center [127, 268] width 40 height 8
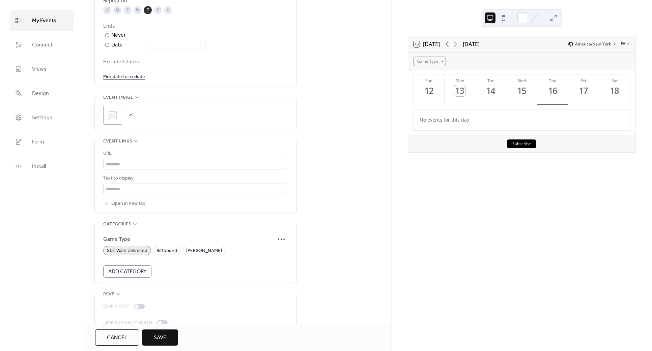
scroll to position [400, 0]
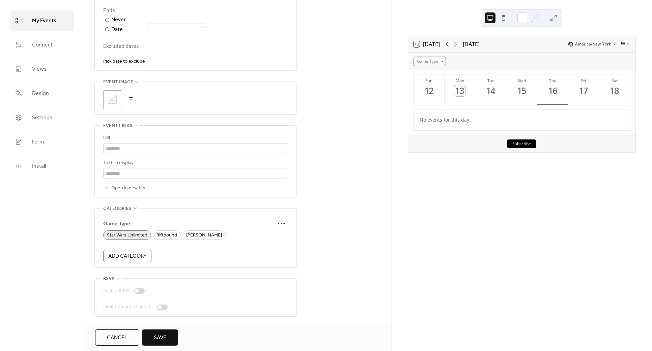
click at [164, 334] on span "Save" at bounding box center [160, 338] width 12 height 8
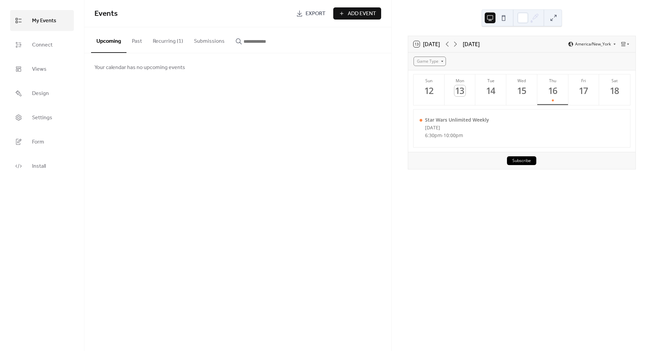
click at [368, 16] on span "Add Event" at bounding box center [362, 14] width 28 height 8
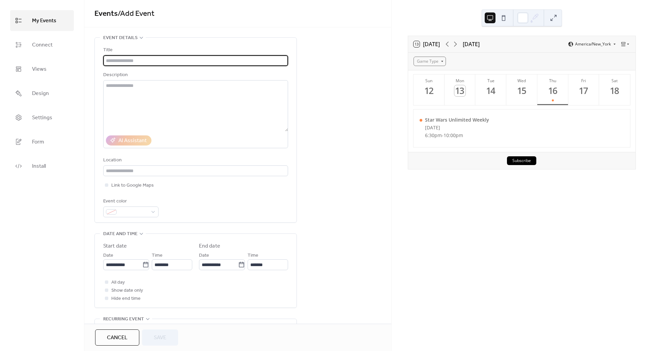
click at [142, 59] on input "text" at bounding box center [195, 60] width 185 height 11
type input "**********"
click at [120, 261] on input "**********" at bounding box center [122, 265] width 39 height 11
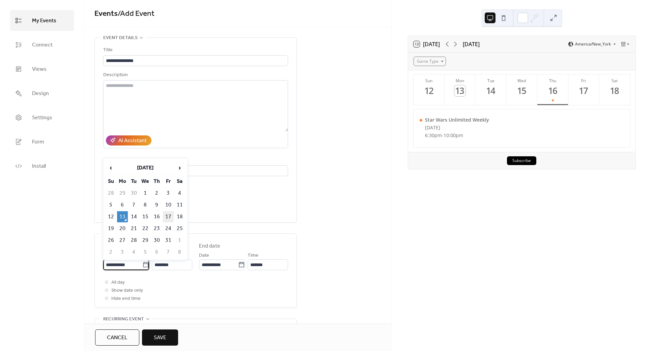
click at [166, 215] on td "17" at bounding box center [168, 216] width 11 height 11
type input "**********"
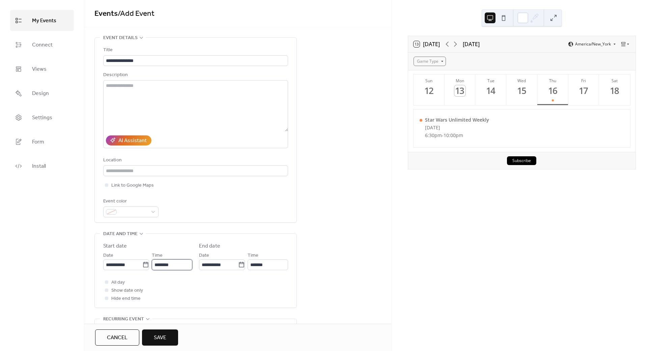
click at [158, 265] on input "********" at bounding box center [172, 265] width 40 height 11
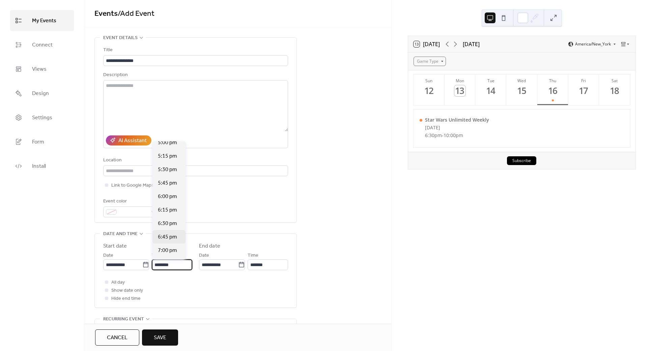
scroll to position [923, 0]
click at [168, 222] on span "6:30 pm" at bounding box center [167, 224] width 19 height 8
type input "*******"
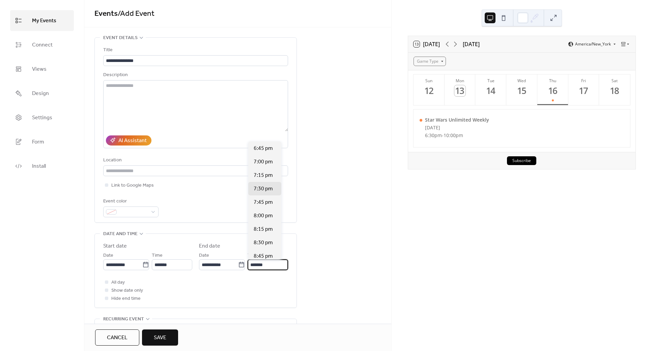
click at [252, 265] on input "*******" at bounding box center [268, 265] width 40 height 11
click at [263, 201] on span "10:00 pm" at bounding box center [265, 202] width 22 height 8
type input "********"
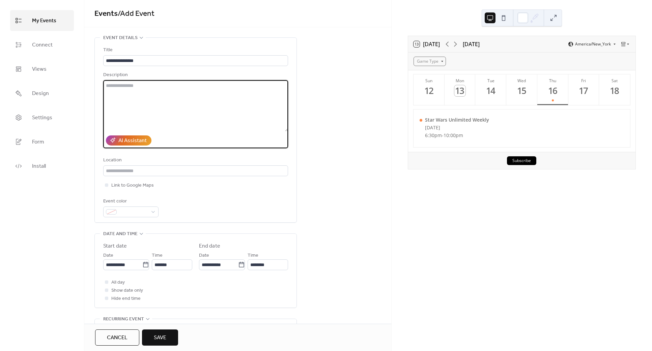
click at [131, 85] on textarea at bounding box center [195, 105] width 185 height 51
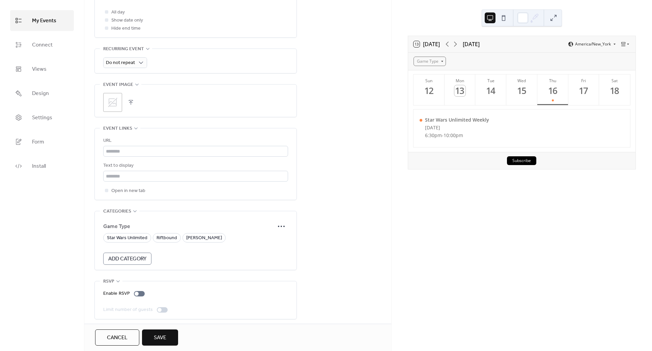
scroll to position [273, 0]
type textarea "**********"
click at [168, 233] on span "Riftbound" at bounding box center [166, 236] width 21 height 8
click at [168, 337] on button "Save" at bounding box center [160, 338] width 36 height 16
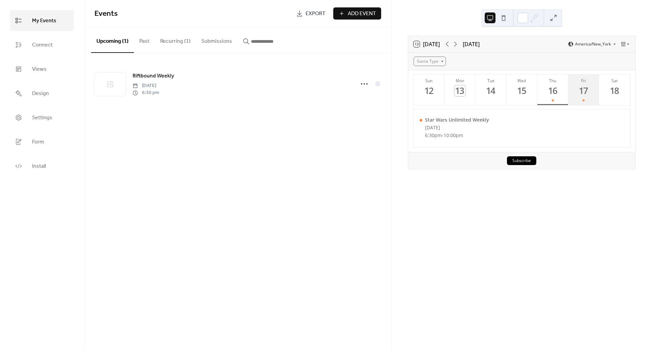
click at [586, 89] on div "17" at bounding box center [583, 90] width 11 height 11
click at [553, 86] on div "16" at bounding box center [552, 90] width 11 height 11
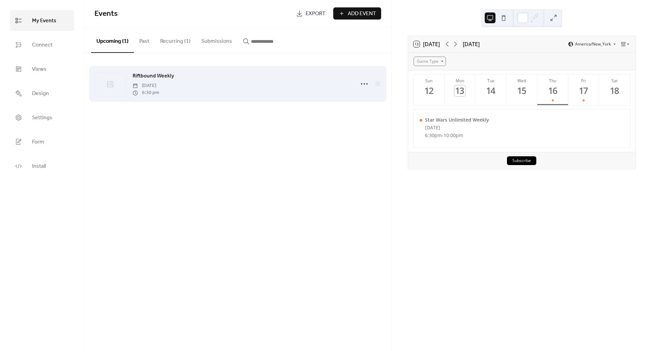
click at [159, 89] on span "6:30 pm" at bounding box center [146, 92] width 27 height 7
click at [364, 81] on icon at bounding box center [364, 84] width 11 height 11
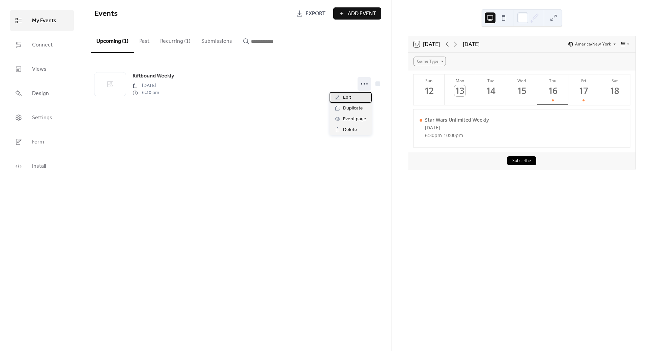
click at [352, 98] on div "Edit" at bounding box center [350, 97] width 42 height 11
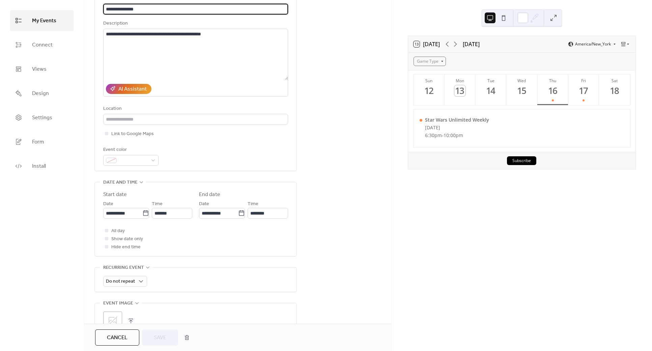
scroll to position [153, 0]
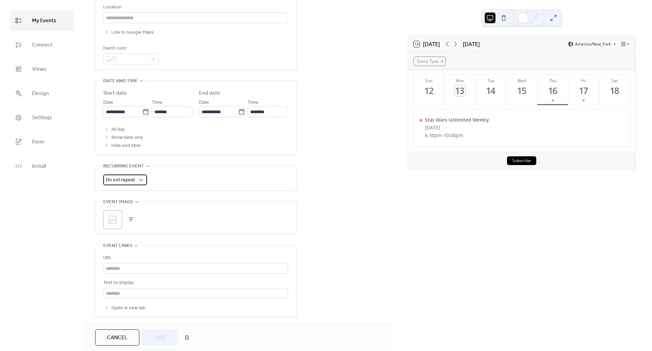
click at [123, 176] on span "Do not repeat" at bounding box center [120, 180] width 29 height 9
click at [115, 221] on span "Weekly" at bounding box center [117, 221] width 17 height 8
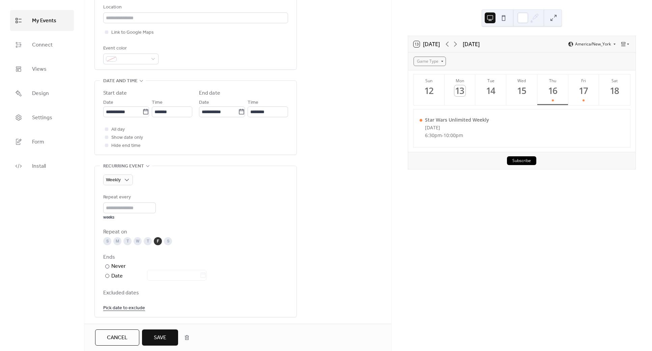
click at [157, 338] on span "Save" at bounding box center [160, 338] width 12 height 8
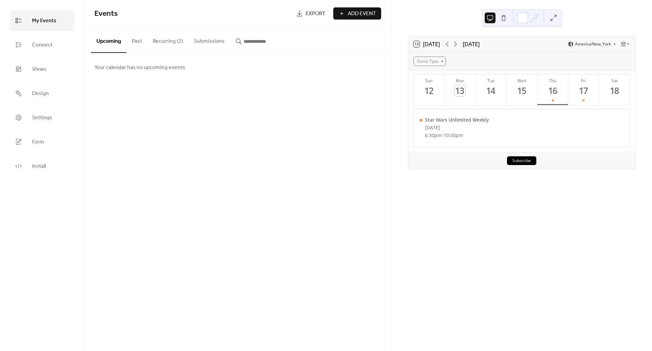
click at [350, 11] on span "Add Event" at bounding box center [362, 14] width 28 height 8
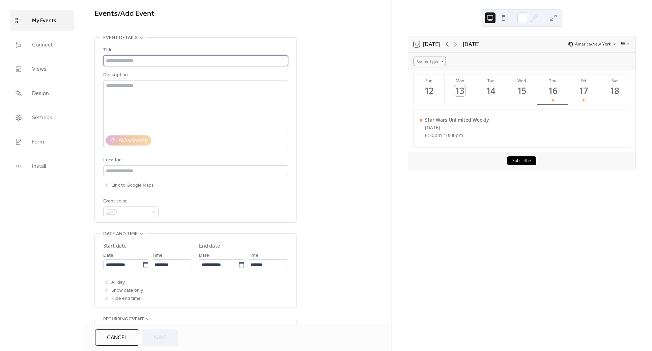
click at [119, 62] on input "text" at bounding box center [195, 60] width 185 height 11
paste input "**********"
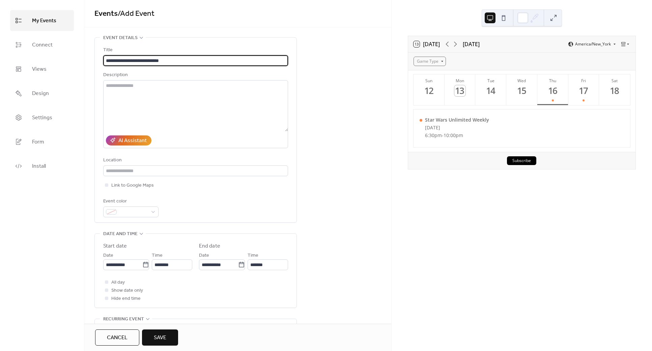
type input "**********"
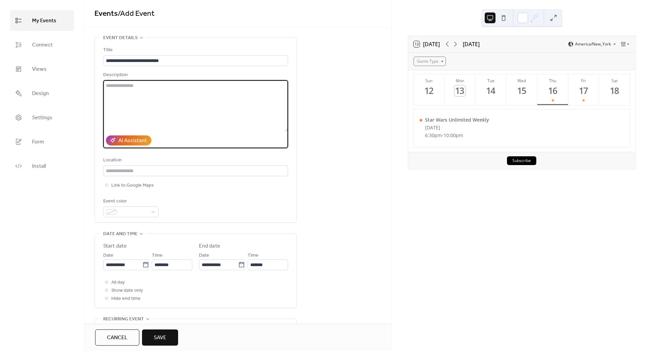
click at [112, 85] on textarea at bounding box center [195, 105] width 185 height 51
paste textarea "**********"
drag, startPoint x: 282, startPoint y: 94, endPoint x: 97, endPoint y: 93, distance: 184.5
click at [97, 93] on div "**********" at bounding box center [196, 130] width 202 height 185
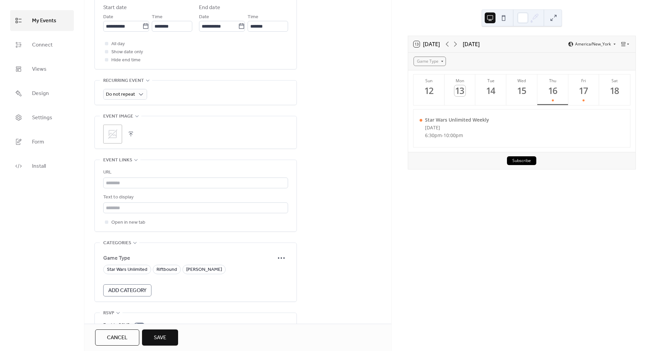
scroll to position [245, 0]
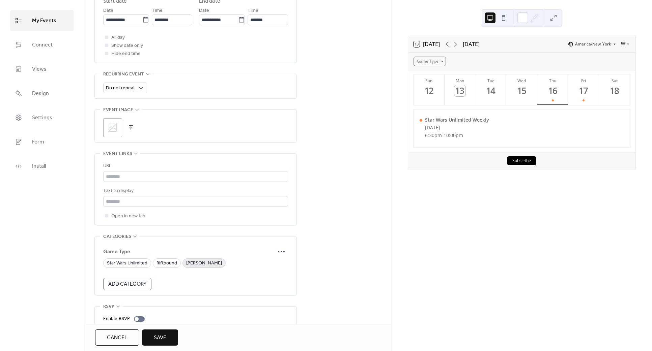
type textarea "**********"
click at [188, 265] on span "Lorcana" at bounding box center [204, 264] width 36 height 8
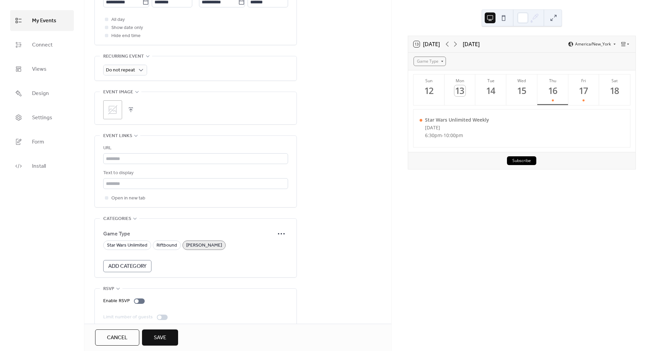
scroll to position [273, 0]
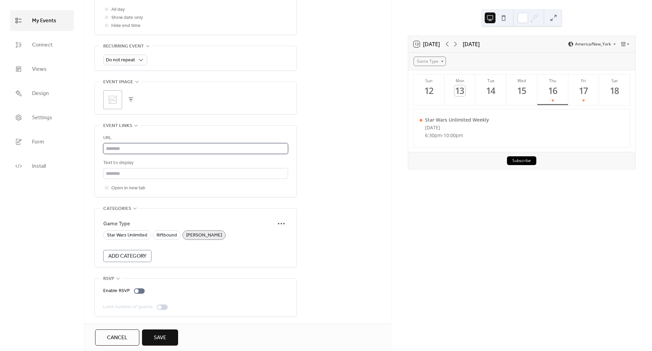
click at [117, 143] on input "text" at bounding box center [195, 148] width 185 height 11
paste input "**********"
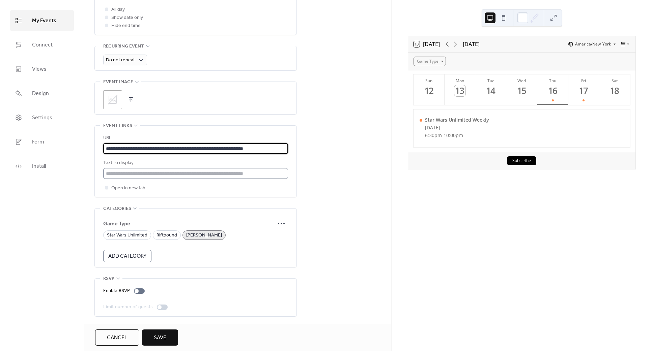
type input "**********"
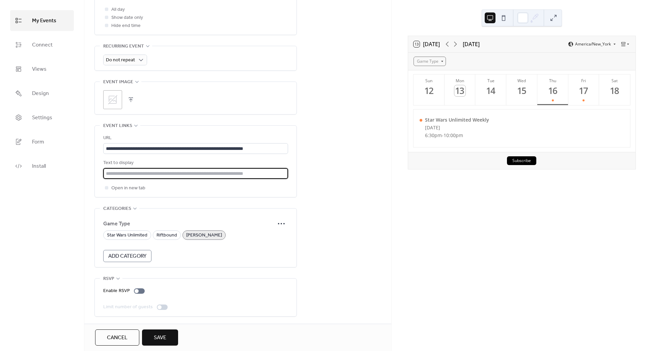
click at [121, 174] on input "text" at bounding box center [195, 173] width 185 height 11
type input "**********"
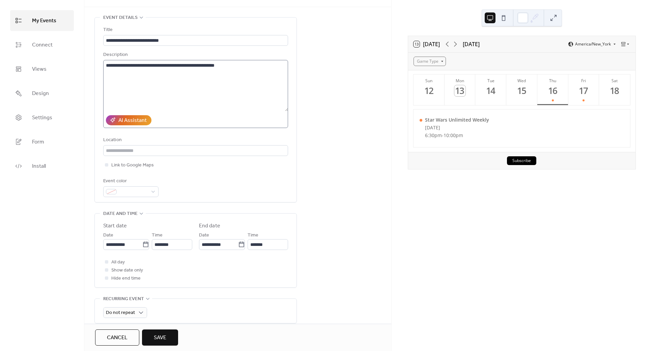
scroll to position [0, 0]
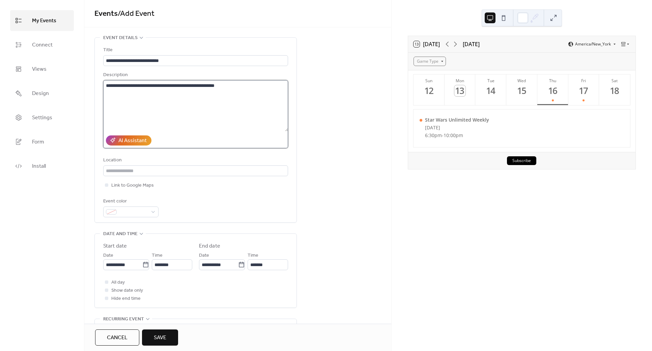
click at [152, 97] on textarea "**********" at bounding box center [195, 105] width 185 height 51
paste textarea "**********"
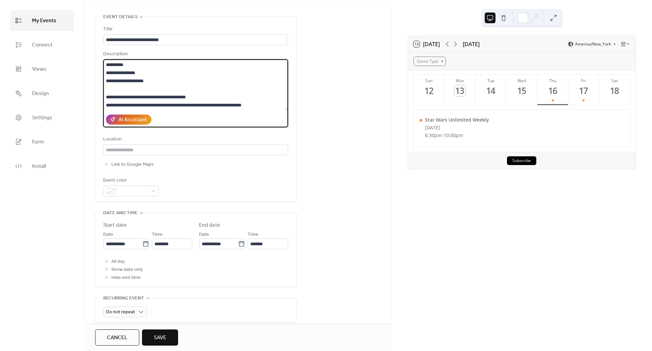
scroll to position [30, 0]
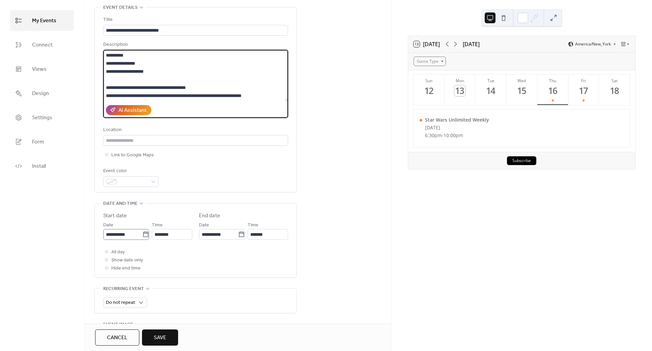
type textarea "**********"
click at [110, 235] on input "**********" at bounding box center [122, 234] width 39 height 11
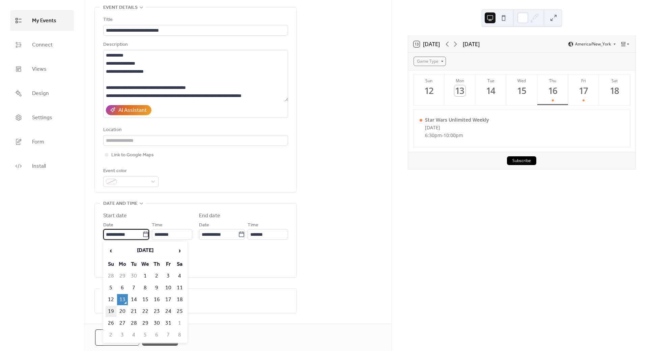
click at [112, 312] on td "19" at bounding box center [111, 311] width 11 height 11
type input "**********"
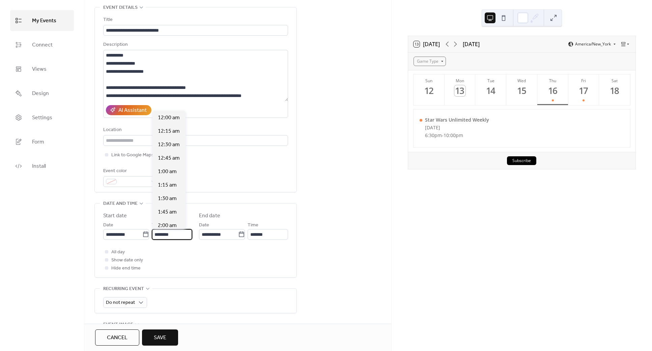
click at [158, 235] on input "********" at bounding box center [172, 234] width 40 height 11
click at [164, 167] on div "1:00 pm" at bounding box center [168, 171] width 33 height 13
type input "*******"
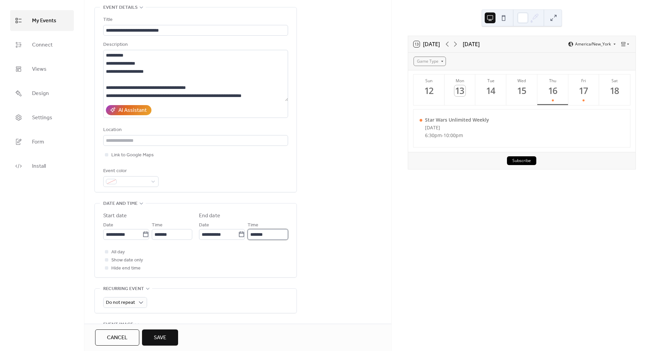
click at [252, 234] on input "*******" at bounding box center [268, 234] width 40 height 11
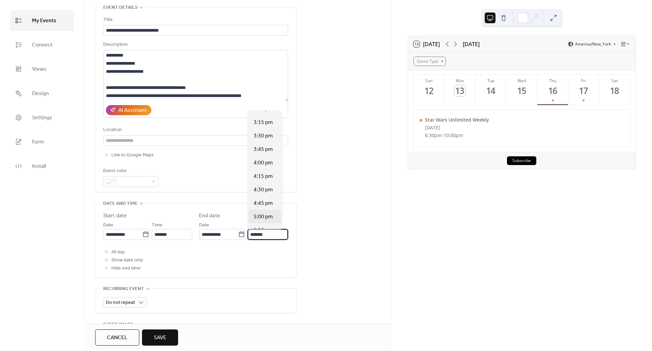
scroll to position [122, 0]
click at [267, 192] on div "5:00 pm" at bounding box center [264, 197] width 33 height 13
type input "*******"
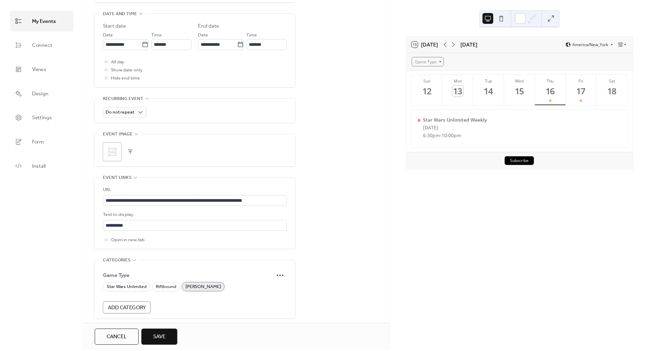
scroll to position [273, 0]
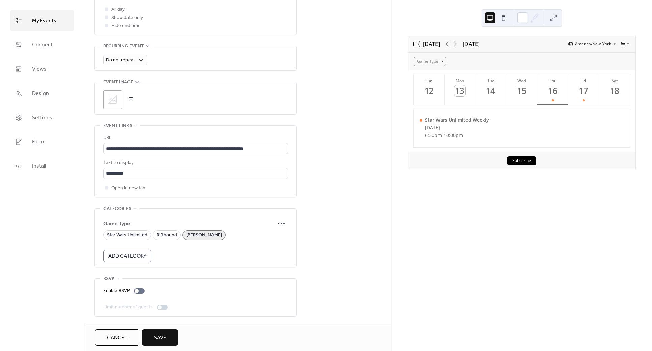
click at [198, 234] on span "Lorcana" at bounding box center [204, 236] width 36 height 8
click at [186, 236] on span "Lorcana" at bounding box center [204, 236] width 36 height 8
click at [165, 335] on span "Save" at bounding box center [160, 338] width 12 height 8
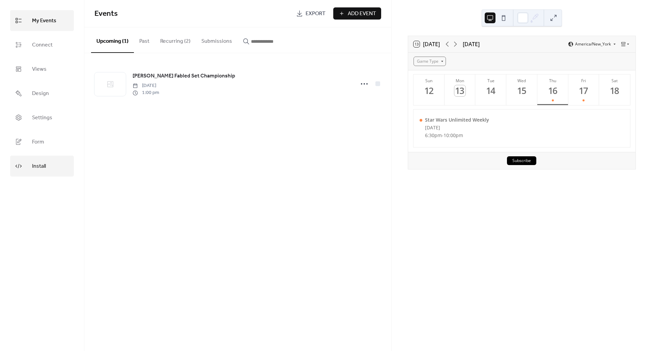
click at [42, 165] on span "Install" at bounding box center [39, 166] width 14 height 11
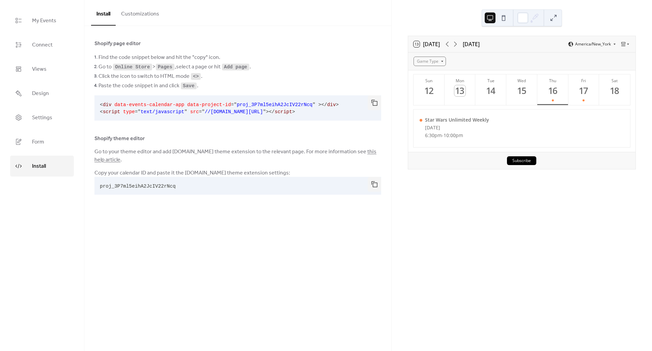
click at [135, 14] on button "Customizations" at bounding box center [140, 12] width 49 height 25
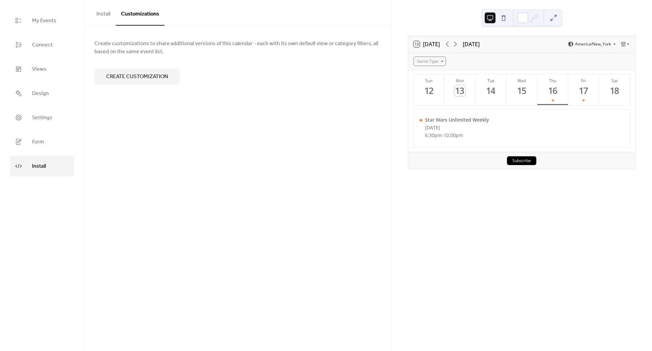
click at [152, 80] on span "Create customization" at bounding box center [137, 77] width 62 height 8
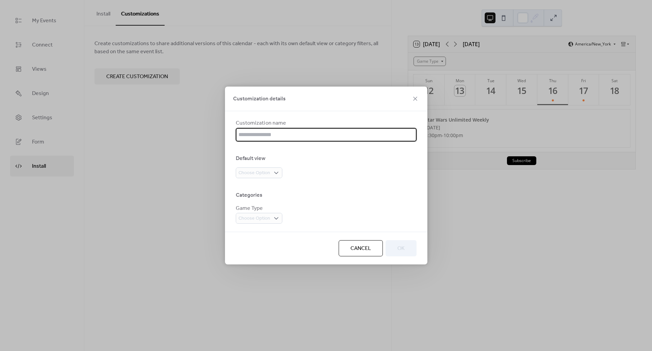
click at [269, 133] on input "text" at bounding box center [326, 134] width 181 height 13
type input "**********"
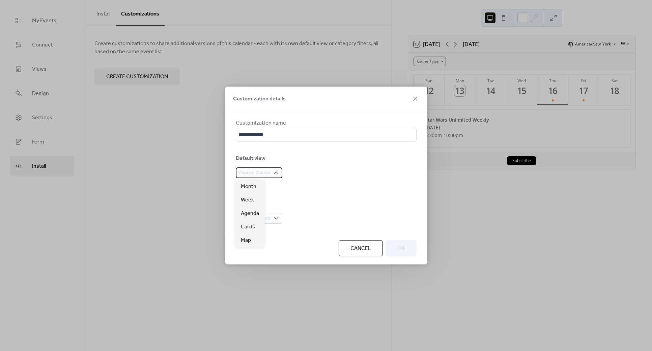
click at [271, 173] on div "Choose Option" at bounding box center [259, 173] width 47 height 11
click at [254, 199] on span "Week" at bounding box center [247, 200] width 13 height 8
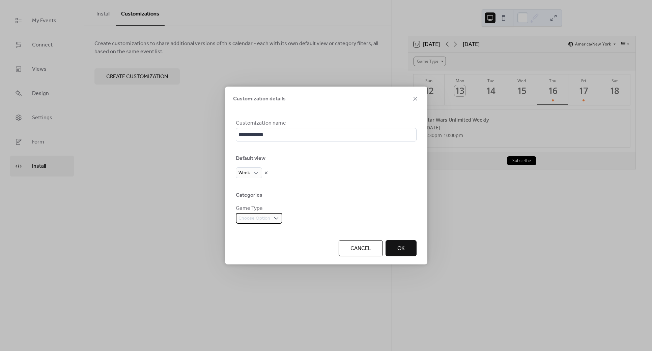
click at [258, 220] on span "Choose Option" at bounding box center [254, 219] width 32 height 8
click at [262, 233] on span "Star Wars Unlimited" at bounding box center [264, 232] width 47 height 8
click at [395, 246] on button "OK" at bounding box center [400, 248] width 31 height 16
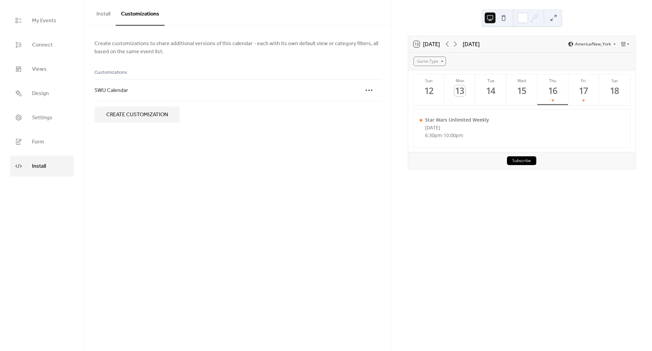
click at [139, 114] on span "Create customization" at bounding box center [137, 115] width 62 height 8
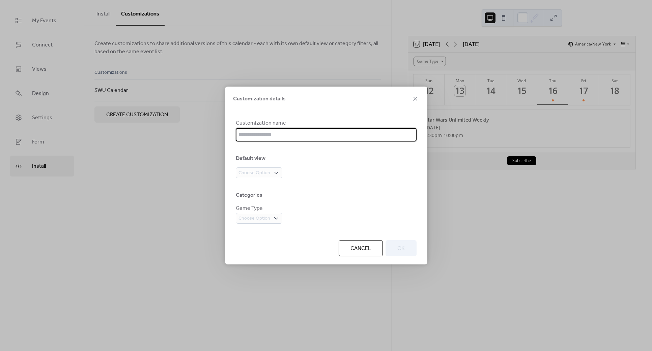
click at [271, 132] on input "text" at bounding box center [326, 134] width 181 height 13
type input "**********"
click at [267, 168] on div "Choose Option" at bounding box center [259, 173] width 47 height 11
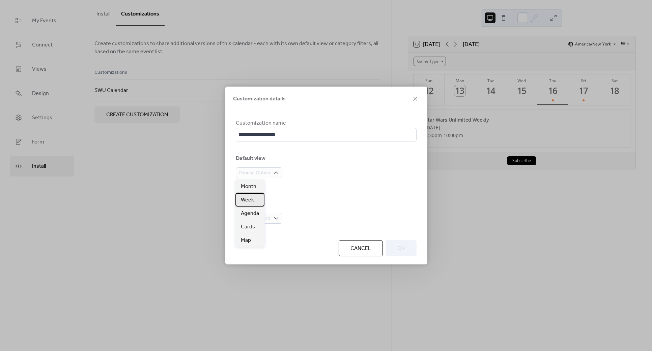
click at [246, 201] on span "Week" at bounding box center [247, 200] width 13 height 8
click at [258, 218] on span "Choose Option" at bounding box center [254, 219] width 32 height 8
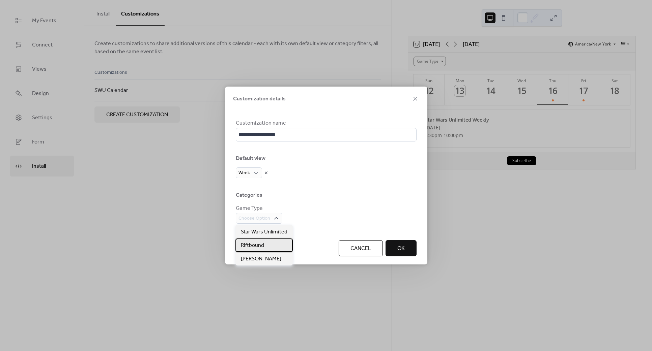
click at [253, 249] on span "Riftbound" at bounding box center [252, 246] width 23 height 8
click at [396, 249] on button "OK" at bounding box center [400, 248] width 31 height 16
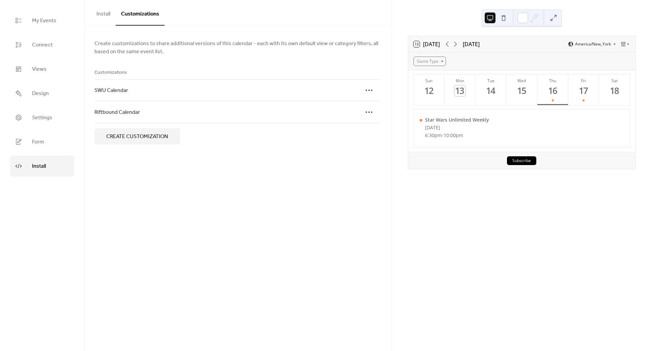
click at [145, 139] on span "Create customization" at bounding box center [137, 137] width 62 height 8
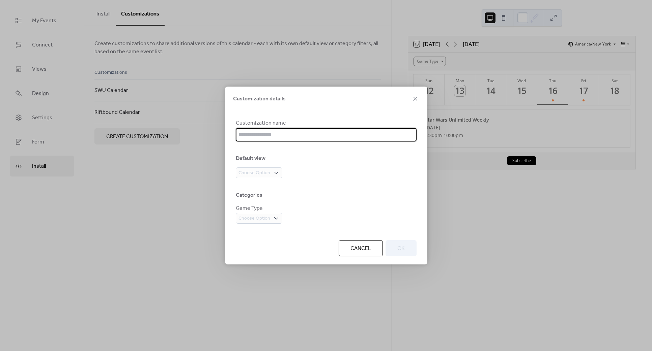
click at [254, 136] on input "text" at bounding box center [326, 134] width 181 height 13
type input "**********"
click at [275, 169] on div "Choose Option" at bounding box center [259, 173] width 47 height 11
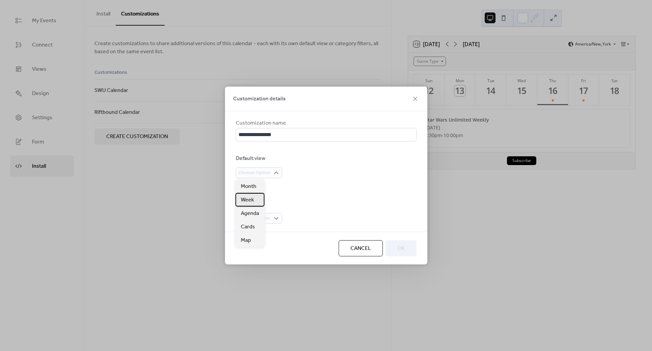
click at [256, 200] on div "Week" at bounding box center [249, 199] width 29 height 13
click at [258, 215] on span "Choose Option" at bounding box center [254, 219] width 32 height 8
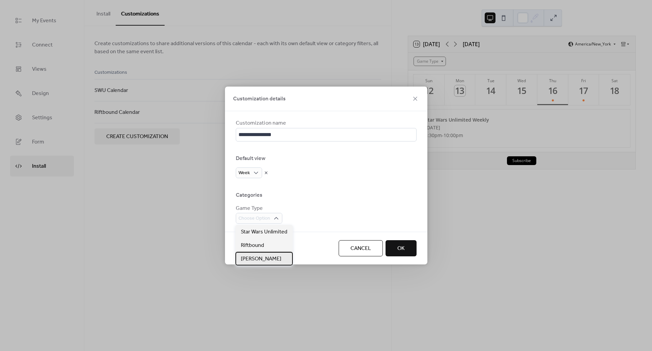
click at [262, 259] on div "Lorcana" at bounding box center [263, 258] width 57 height 13
click at [399, 246] on span "OK" at bounding box center [400, 249] width 7 height 8
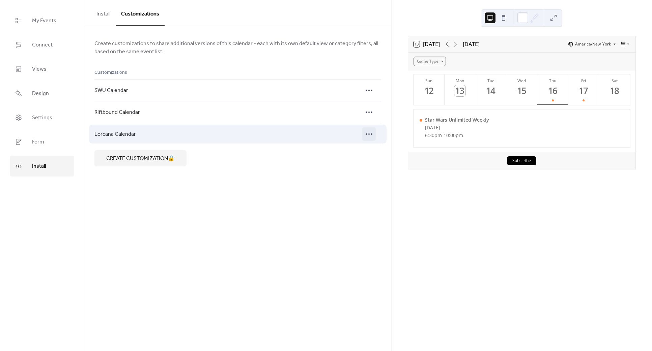
click at [371, 131] on icon at bounding box center [369, 134] width 11 height 11
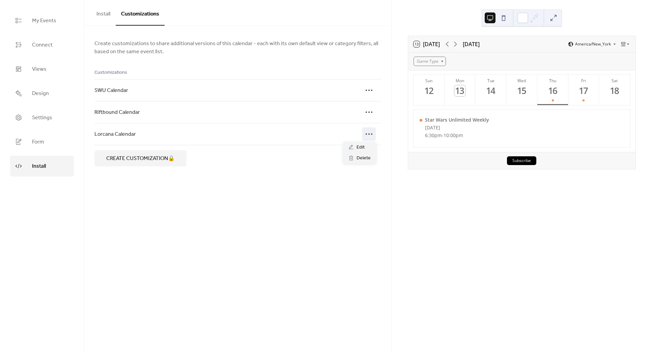
click at [276, 187] on div "Install Customizations Select customization None Important : publish your site …" at bounding box center [237, 175] width 307 height 351
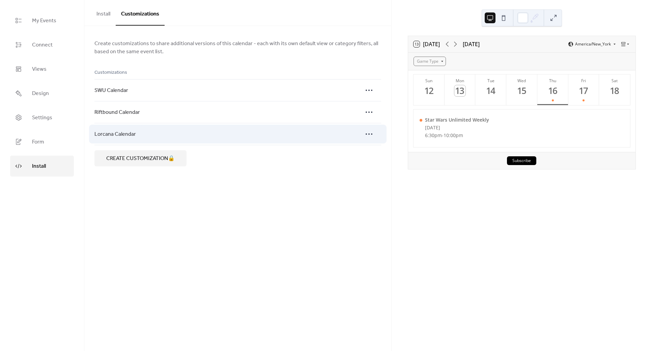
click at [179, 137] on div at bounding box center [253, 134] width 217 height 22
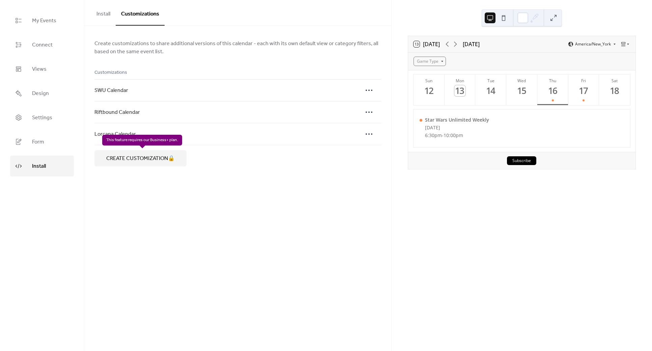
click at [159, 157] on div "Create customization 🔒" at bounding box center [140, 158] width 92 height 16
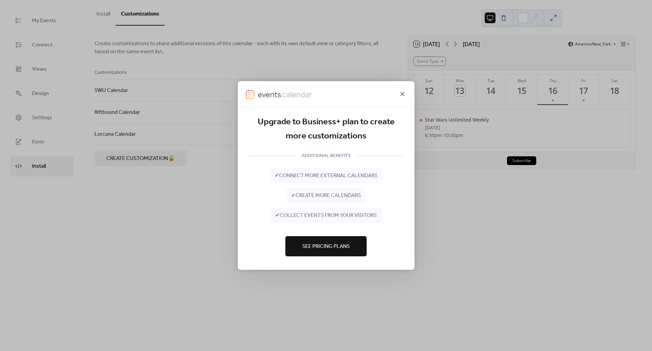
click at [401, 93] on icon at bounding box center [402, 94] width 8 height 8
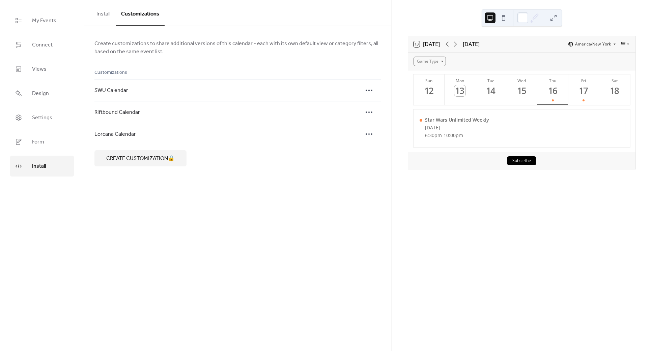
click at [490, 219] on div "13 Today October 2025 America/New_York Game Type Sun 12 Mon 13 Tue 14 Wed 15 Th…" at bounding box center [522, 175] width 260 height 351
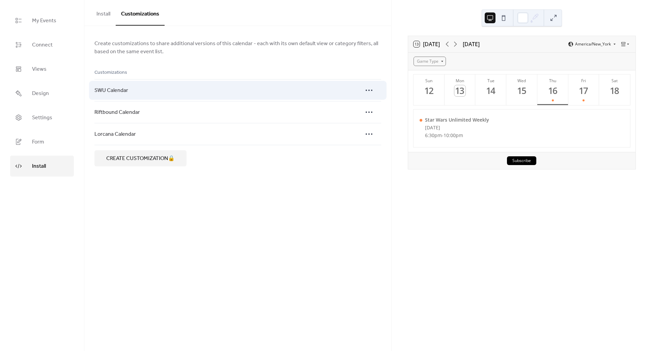
click at [170, 86] on div at bounding box center [253, 90] width 217 height 22
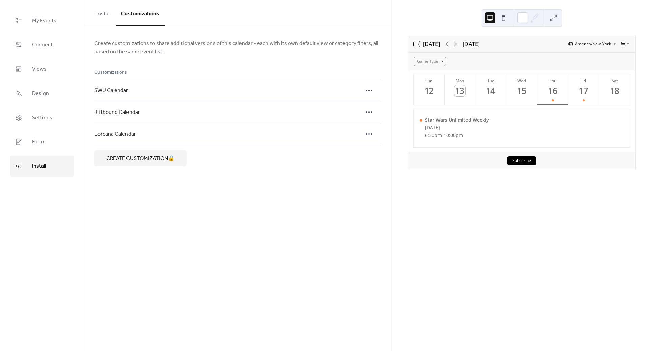
click at [102, 19] on button "Install" at bounding box center [103, 12] width 25 height 25
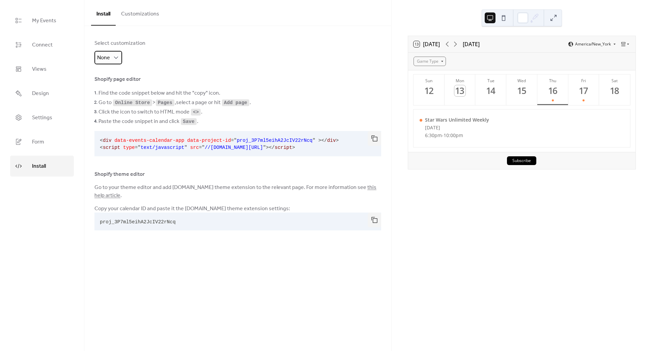
click at [106, 57] on span "None" at bounding box center [103, 58] width 13 height 10
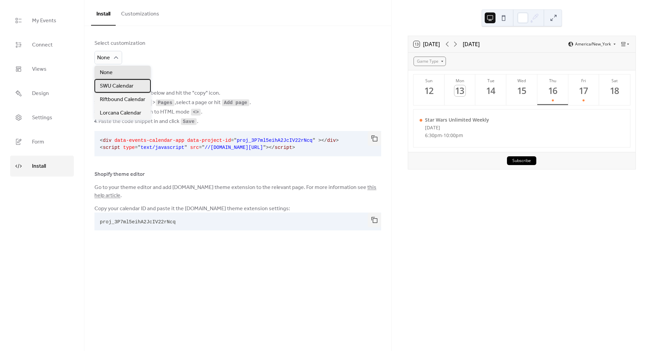
click at [108, 84] on span "SWU Calendar" at bounding box center [117, 86] width 34 height 8
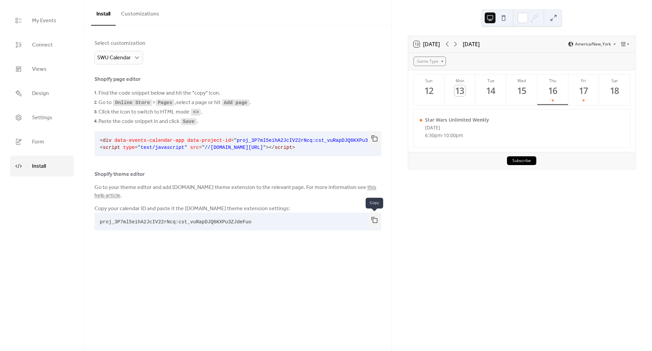
click at [375, 219] on button "button" at bounding box center [374, 220] width 13 height 15
click at [250, 220] on pre "proj_3P7ml5eihA2JcIV22rNcq:cst_vuRapDJQ6KXPu3ZJdeFuo" at bounding box center [232, 222] width 276 height 18
copy div "proj_3P7ml5eihA2JcIV22rNcq:cst_vuRapDJQ6KXPu3ZJdeFuo"
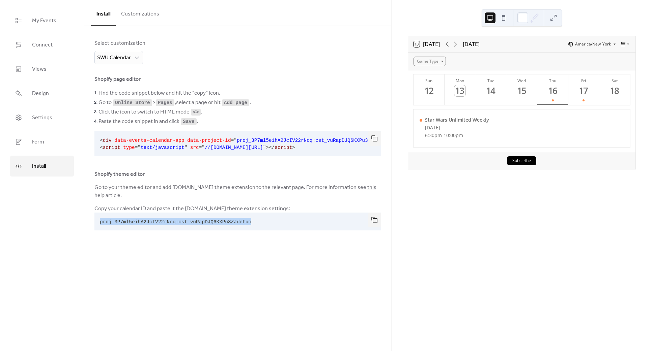
click at [132, 16] on button "Customizations" at bounding box center [140, 12] width 49 height 25
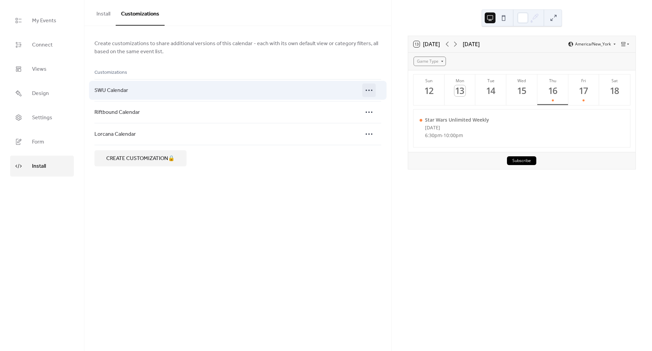
click at [363, 89] on div at bounding box center [368, 90] width 13 height 13
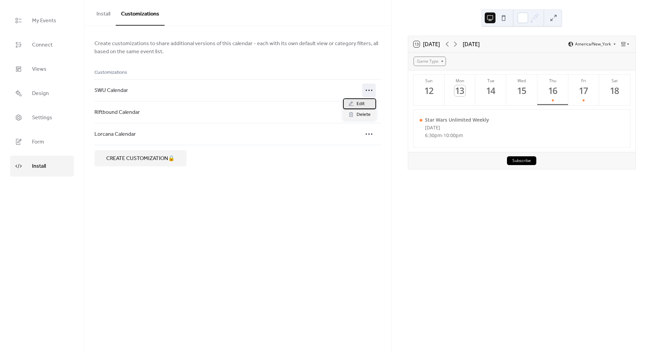
click at [355, 102] on div "Edit" at bounding box center [359, 103] width 33 height 11
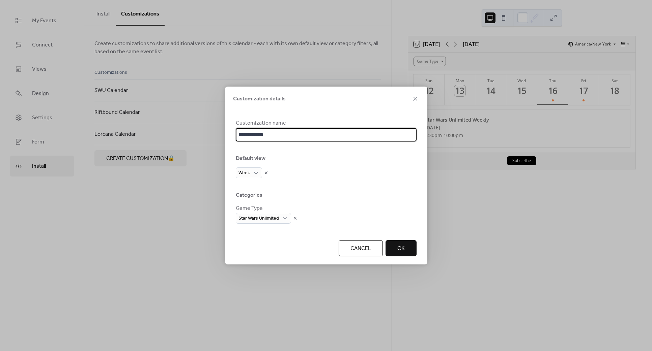
click at [364, 249] on span "Cancel" at bounding box center [360, 249] width 21 height 8
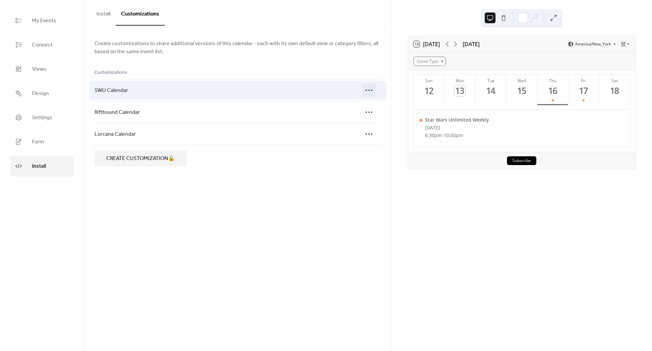
click at [372, 90] on circle at bounding box center [371, 90] width 1 height 1
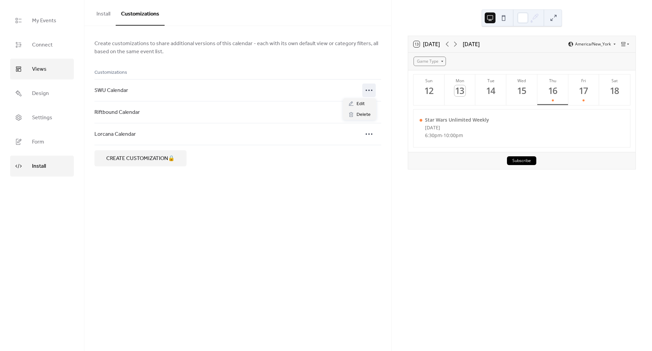
click at [42, 66] on span "Views" at bounding box center [39, 69] width 15 height 11
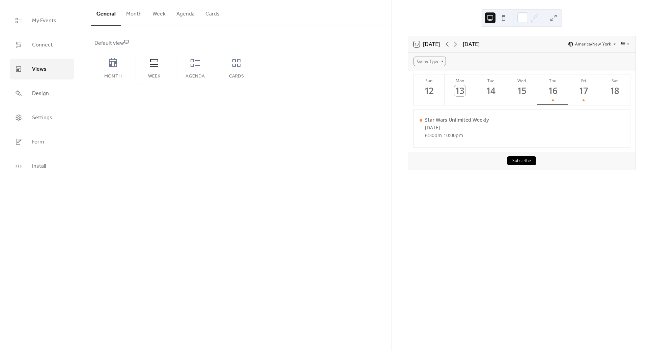
click at [176, 15] on button "Agenda" at bounding box center [185, 12] width 29 height 25
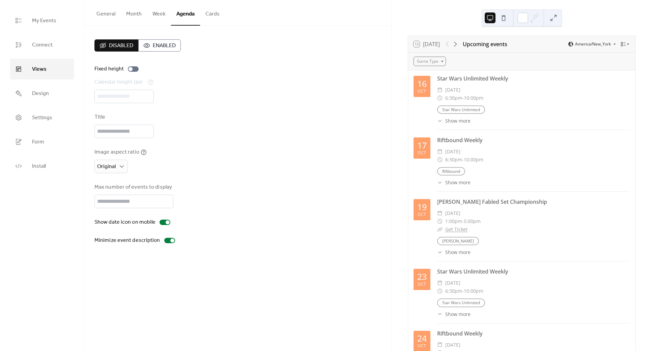
click at [153, 44] on span "Enabled" at bounding box center [164, 46] width 23 height 8
click at [153, 46] on span "Enabled" at bounding box center [164, 46] width 23 height 8
click at [153, 48] on span "Enabled" at bounding box center [164, 46] width 23 height 8
click at [106, 14] on button "General" at bounding box center [106, 12] width 30 height 25
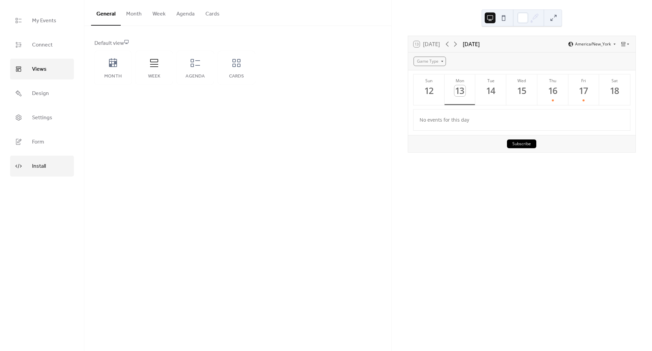
click at [35, 167] on span "Install" at bounding box center [39, 166] width 14 height 11
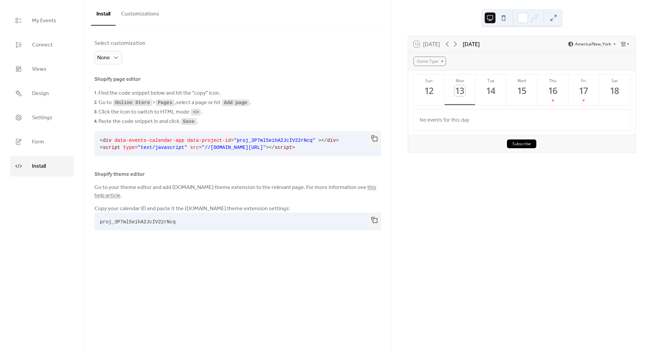
click at [126, 16] on button "Customizations" at bounding box center [140, 12] width 49 height 25
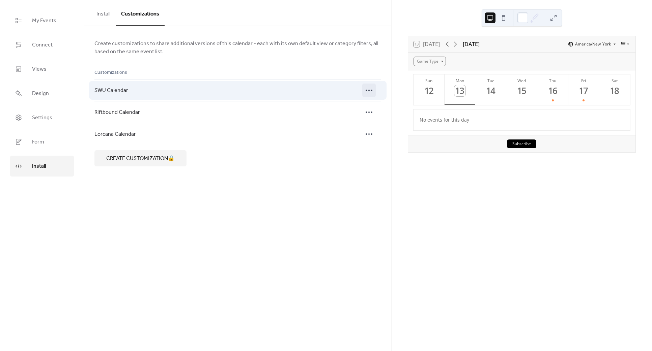
click at [369, 90] on icon at bounding box center [369, 90] width 11 height 11
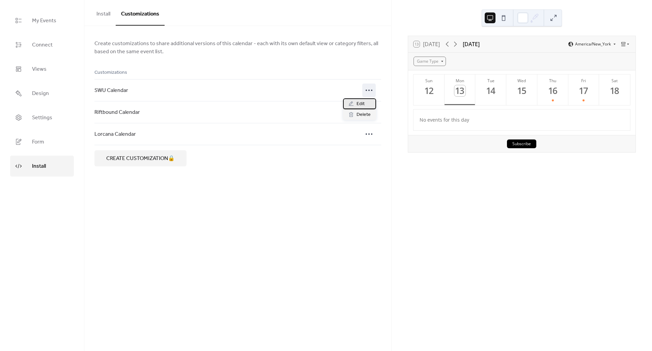
click at [355, 103] on div "Edit" at bounding box center [359, 103] width 33 height 11
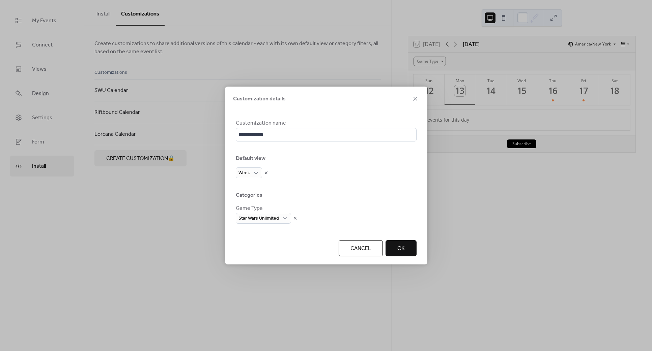
click at [274, 177] on div "Week" at bounding box center [326, 173] width 181 height 11
click at [250, 212] on span "Agenda" at bounding box center [250, 214] width 18 height 8
click at [400, 246] on span "OK" at bounding box center [400, 249] width 7 height 8
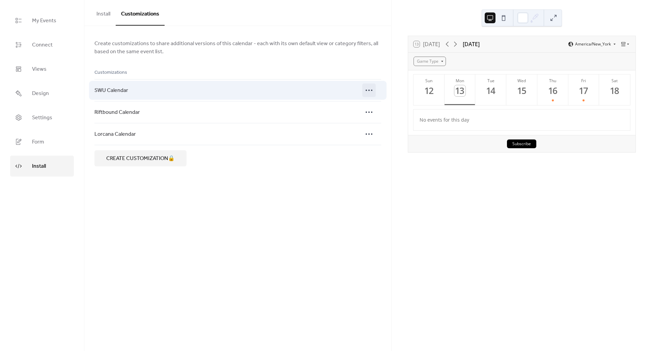
click at [369, 90] on icon at bounding box center [369, 90] width 11 height 11
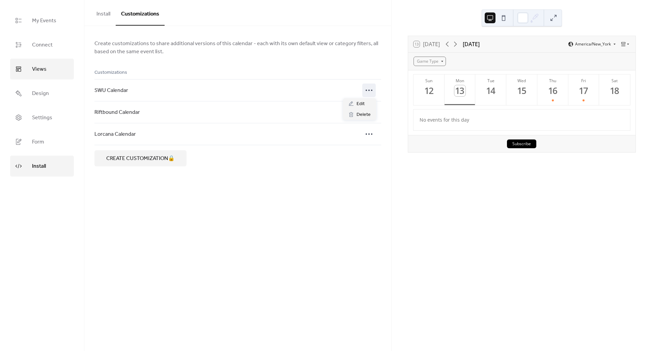
click at [39, 69] on span "Views" at bounding box center [39, 69] width 15 height 11
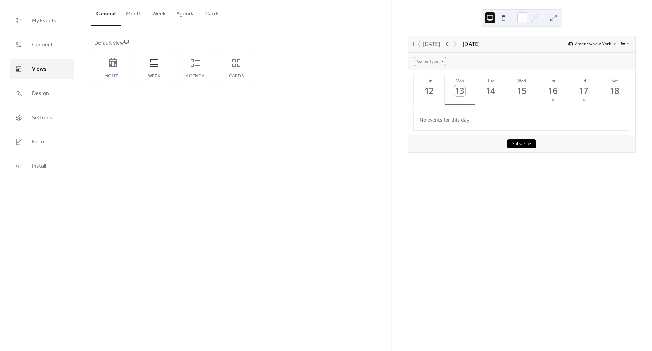
click at [182, 13] on button "Agenda" at bounding box center [185, 12] width 29 height 25
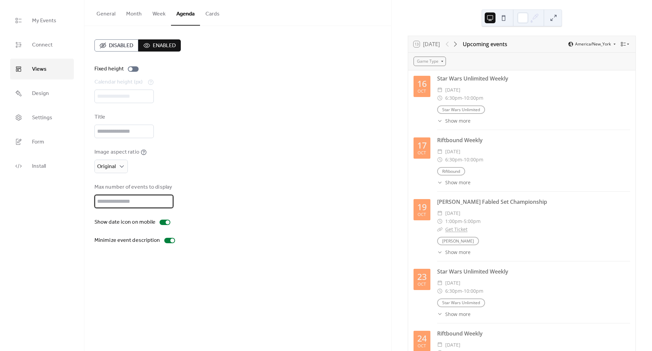
drag, startPoint x: 112, startPoint y: 198, endPoint x: 83, endPoint y: 199, distance: 29.4
click at [83, 199] on div "My Events Connect Views Design Settings Form Install Views General Month Week A…" at bounding box center [326, 175] width 652 height 351
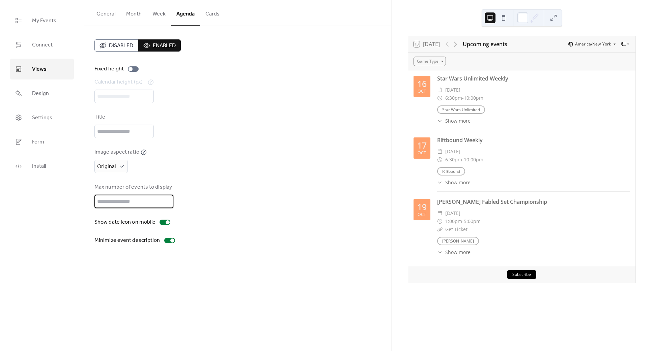
type input "*"
click at [323, 209] on div "Disabled Enabled Fixed height Calendar height (px) *** Title Image aspect ratio…" at bounding box center [237, 141] width 287 height 205
click at [43, 164] on span "Install" at bounding box center [39, 166] width 14 height 11
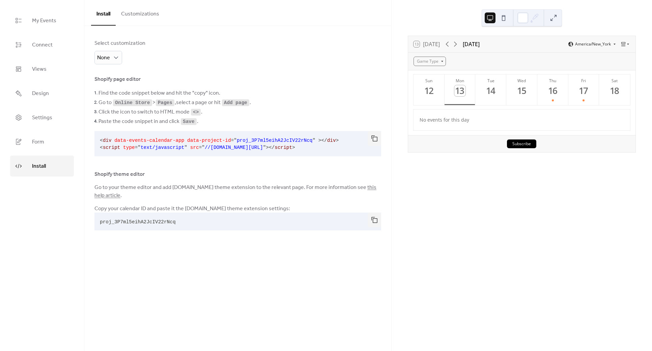
click at [137, 17] on button "Customizations" at bounding box center [140, 12] width 49 height 25
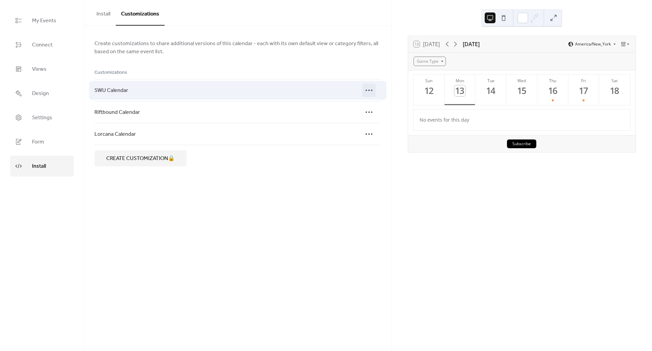
click at [364, 91] on icon at bounding box center [369, 90] width 11 height 11
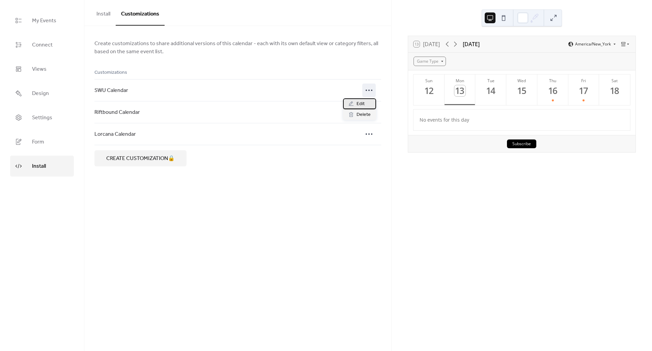
click at [359, 104] on span "Edit" at bounding box center [360, 104] width 8 height 8
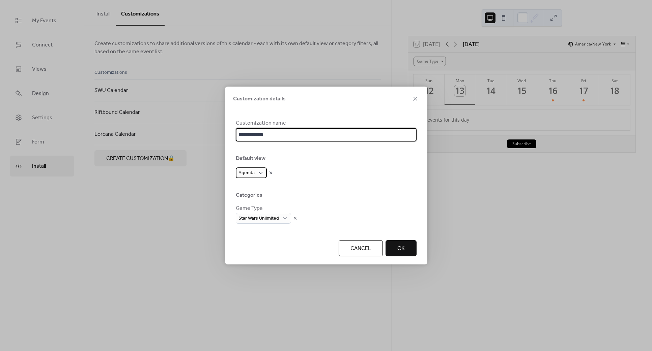
click at [252, 175] on span "Agenda" at bounding box center [246, 173] width 16 height 9
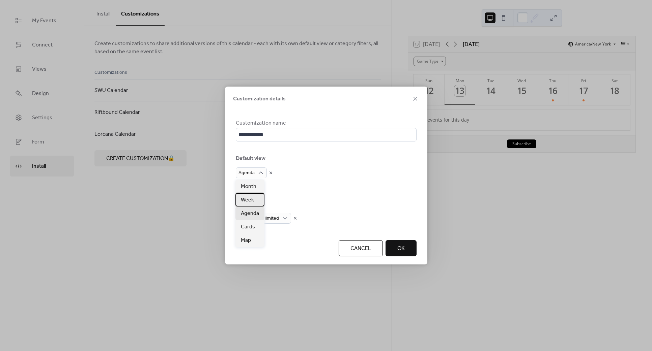
click at [248, 202] on span "Week" at bounding box center [247, 200] width 13 height 8
click at [398, 245] on span "OK" at bounding box center [400, 249] width 7 height 8
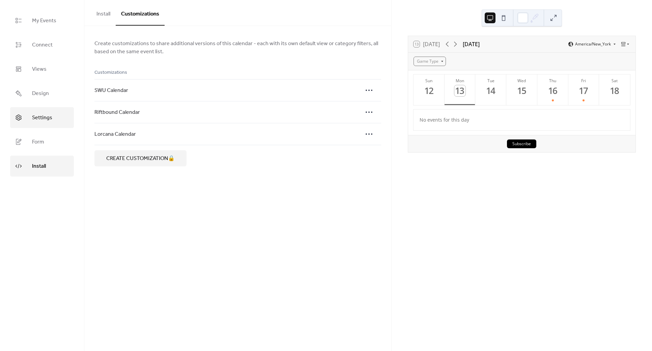
click at [44, 116] on span "Settings" at bounding box center [42, 118] width 20 height 11
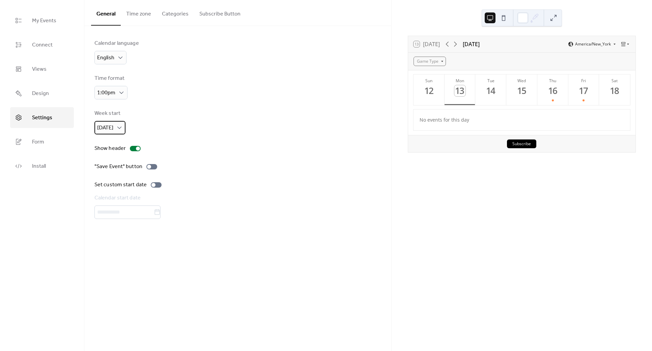
click at [110, 130] on span "Sunday" at bounding box center [105, 128] width 16 height 10
click at [110, 156] on span "Monday" at bounding box center [108, 156] width 16 height 8
